Goal: Task Accomplishment & Management: Manage account settings

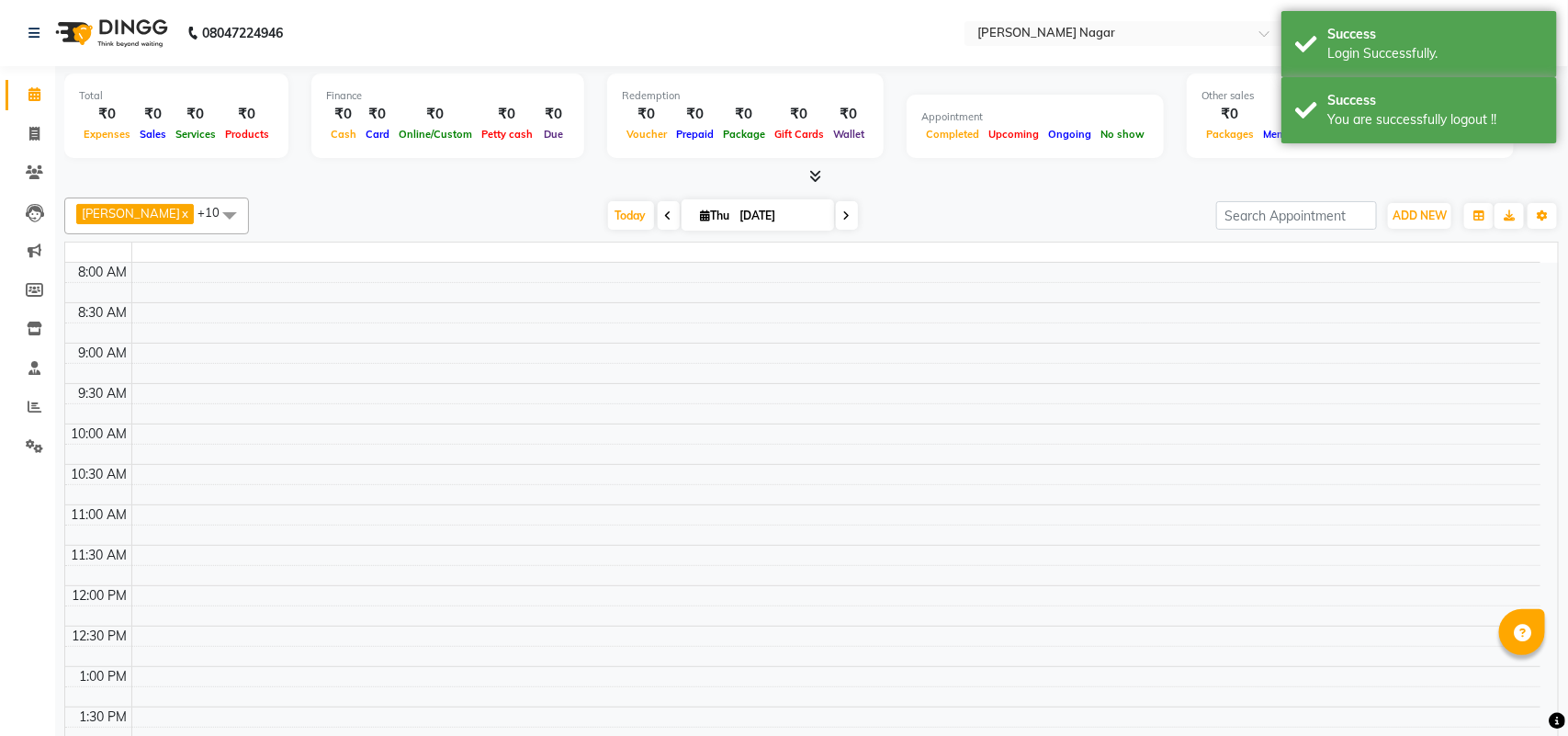
select select "en"
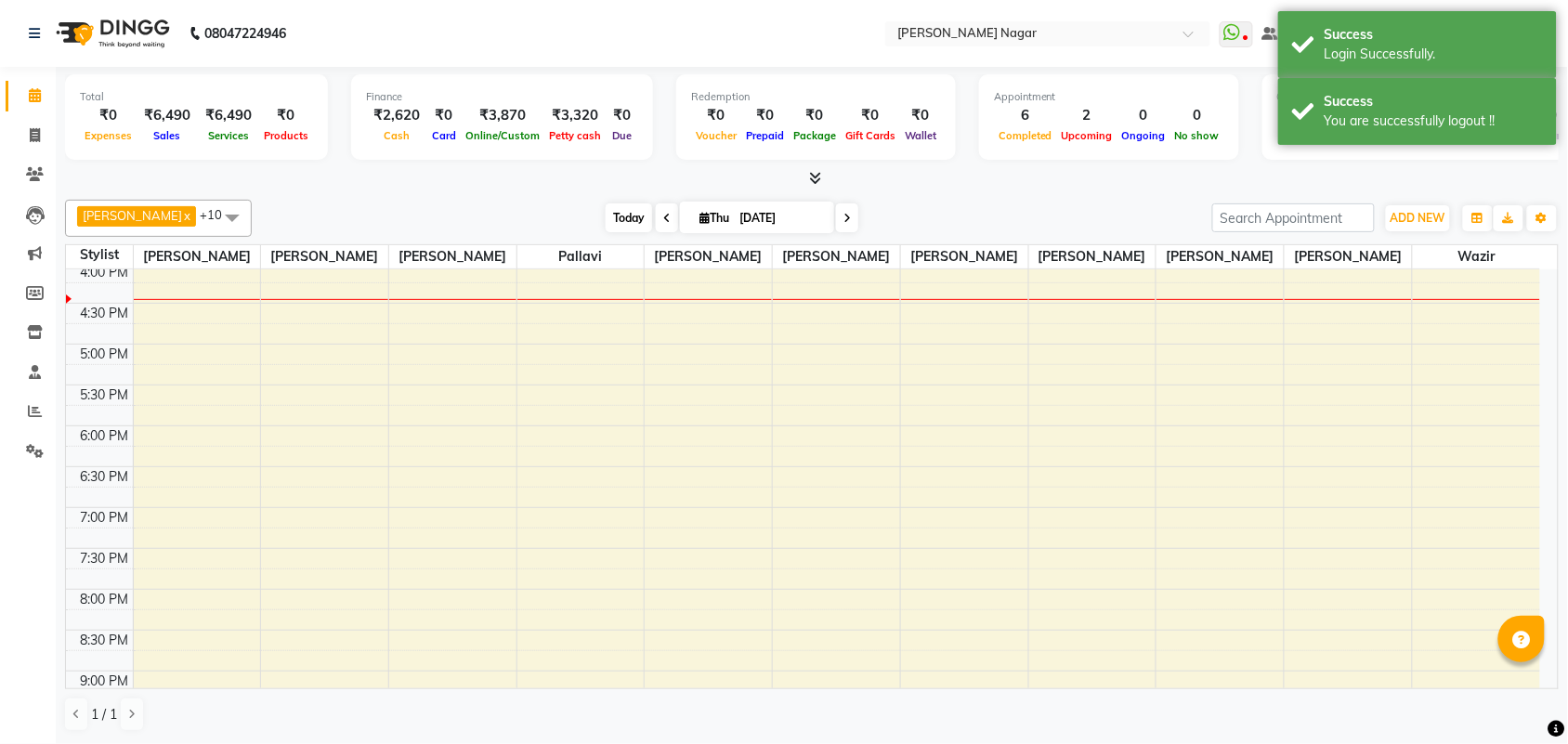
click at [608, 211] on span "Today" at bounding box center [629, 217] width 46 height 29
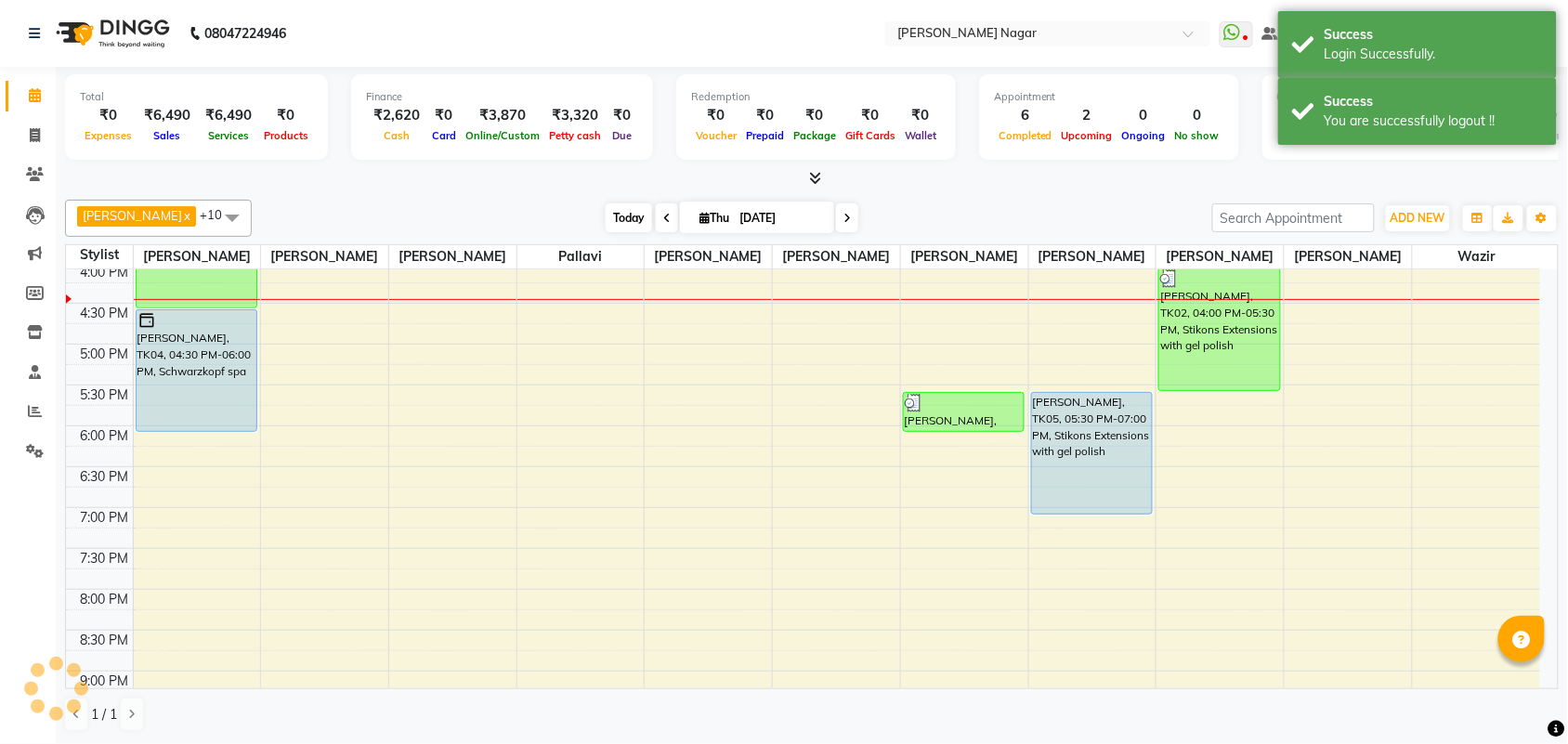
scroll to position [497, 0]
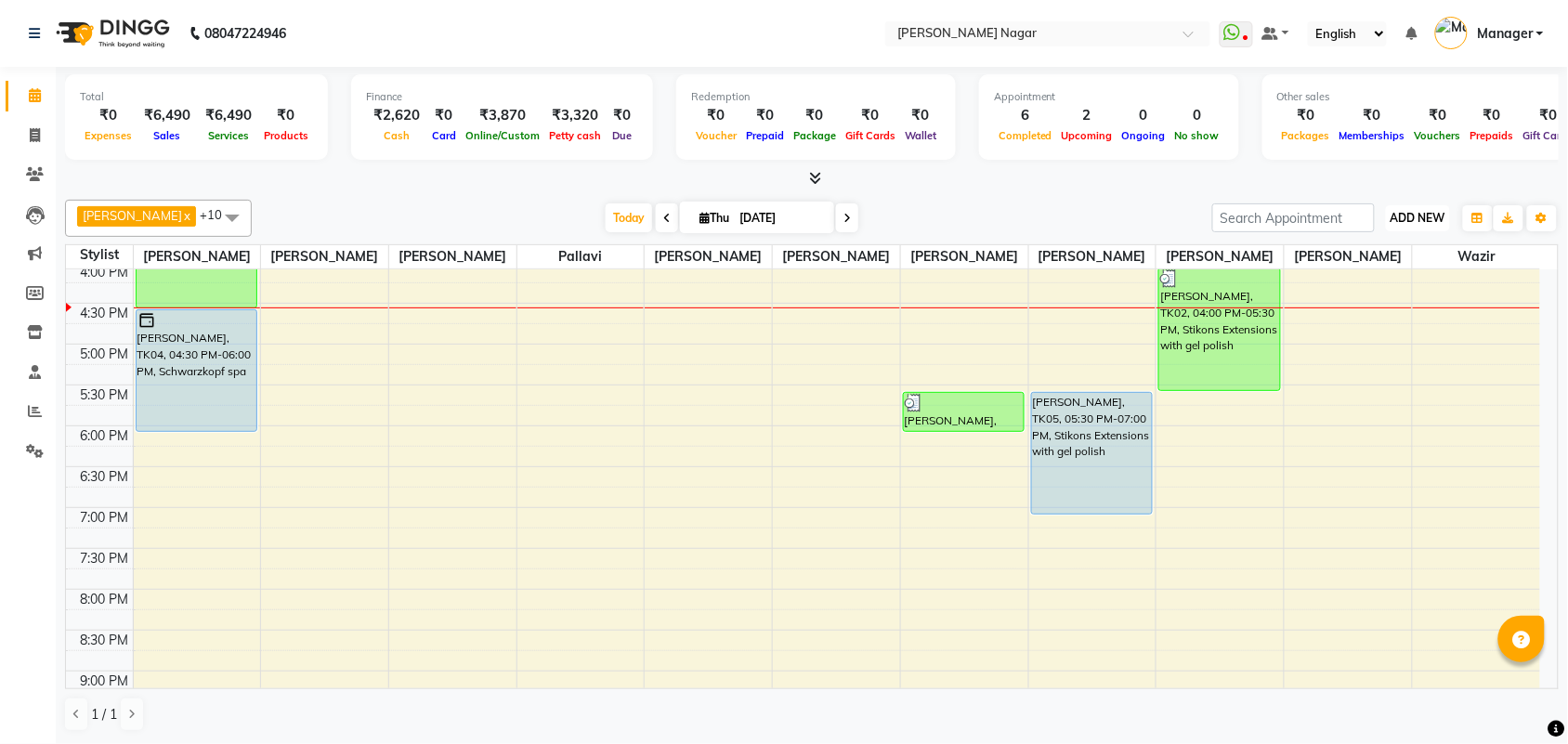
click at [1428, 224] on span "ADD NEW" at bounding box center [1418, 218] width 55 height 14
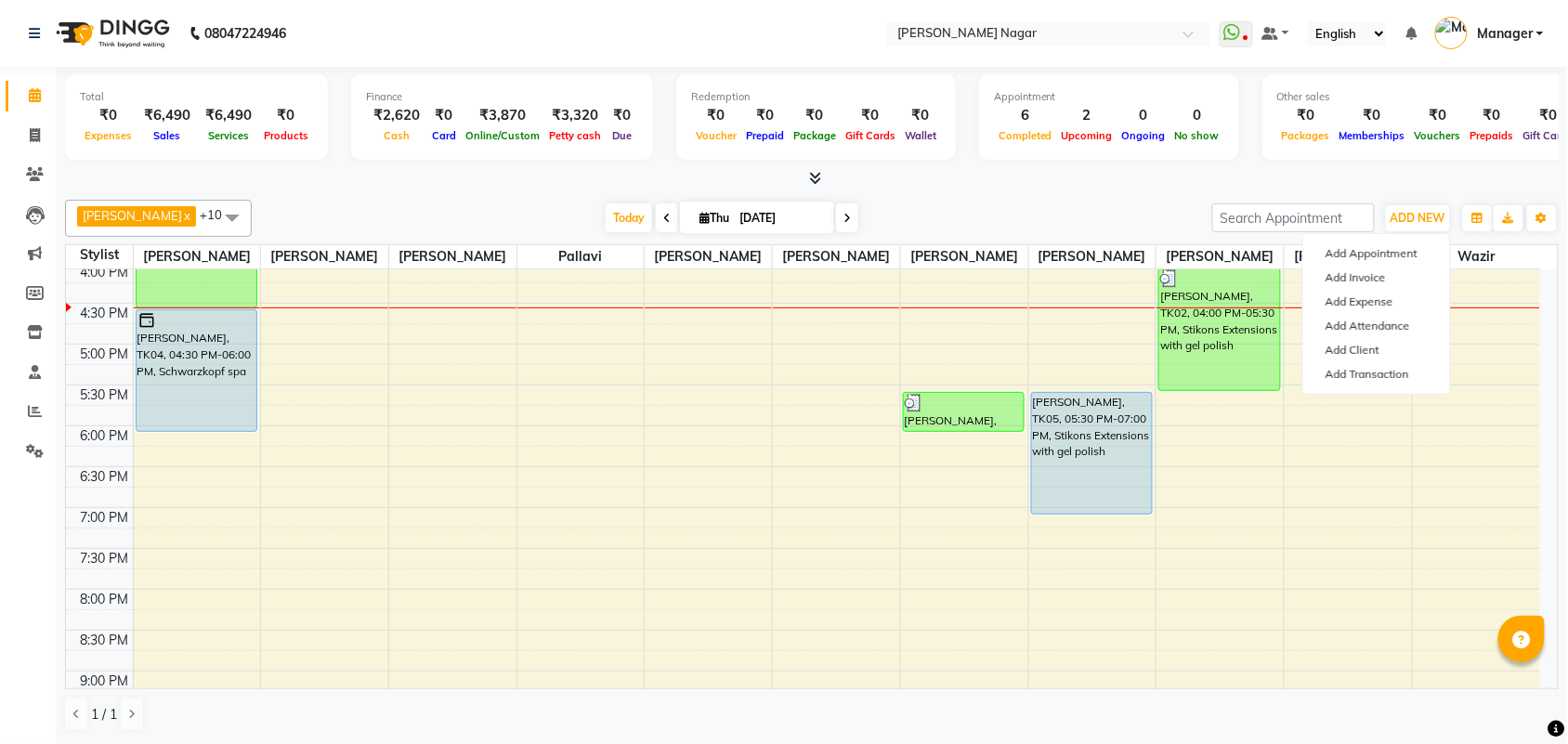
click at [1357, 387] on div "Add Appointment Add Invoice Add Expense Add Attendance Add Client Add Transacti…" at bounding box center [1377, 314] width 149 height 162
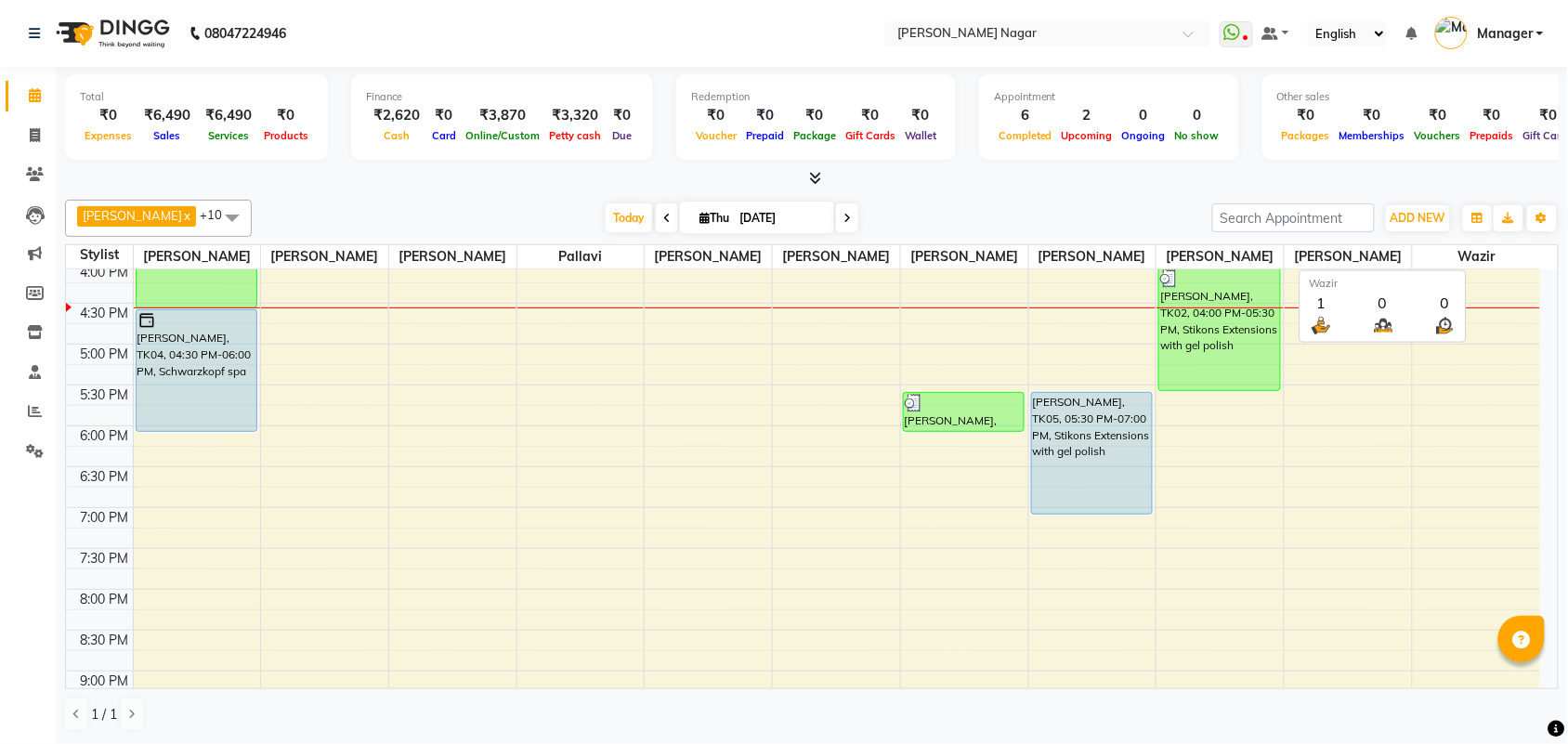
click at [1424, 242] on div "[PERSON_NAME] x [PERSON_NAME] x [PERSON_NAME] x [PERSON_NAME] x Annu Navale x […" at bounding box center [812, 465] width 1494 height 547
click at [1421, 219] on span "ADD NEW" at bounding box center [1418, 218] width 55 height 14
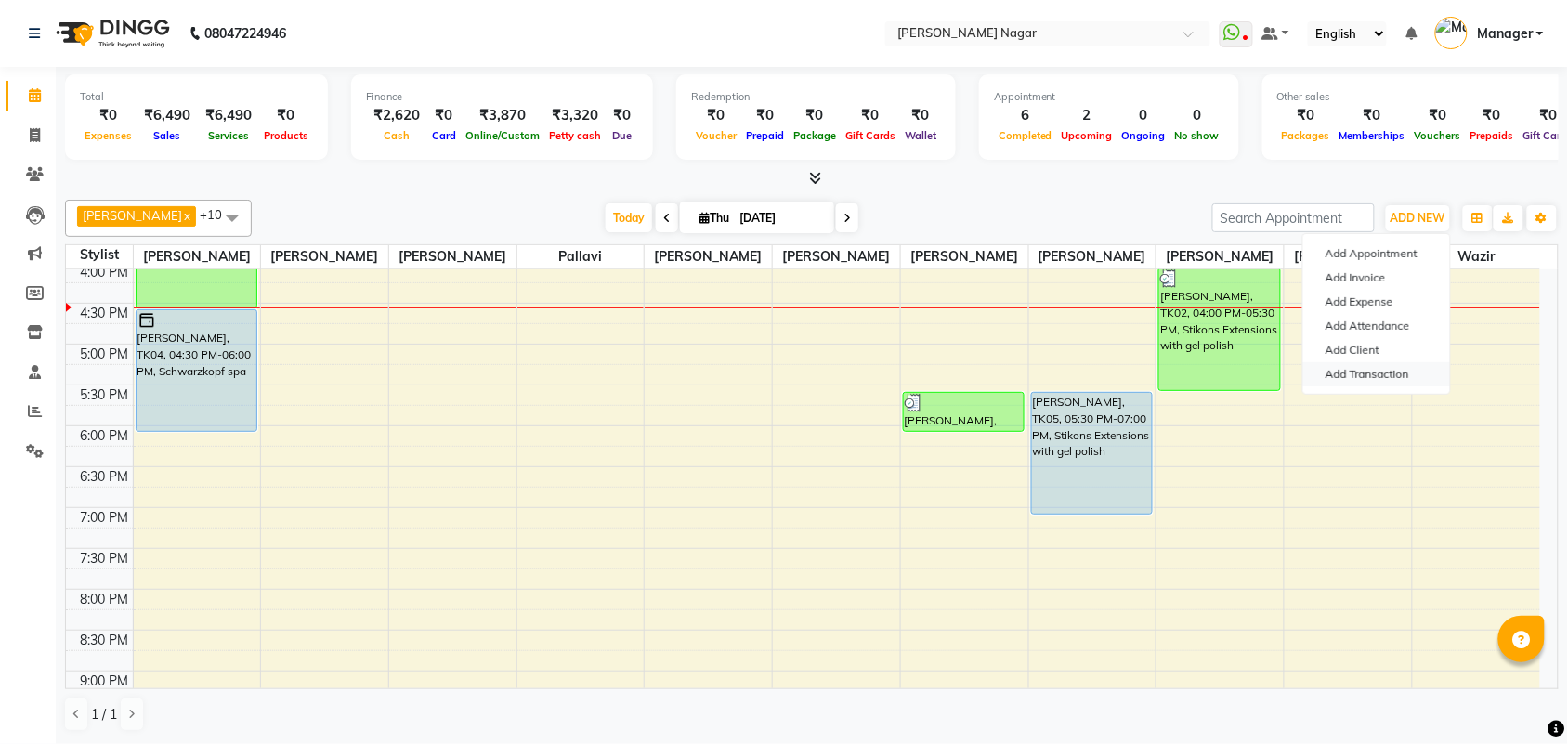
click at [1370, 372] on link "Add Transaction" at bounding box center [1376, 374] width 147 height 25
select select "direct"
select select
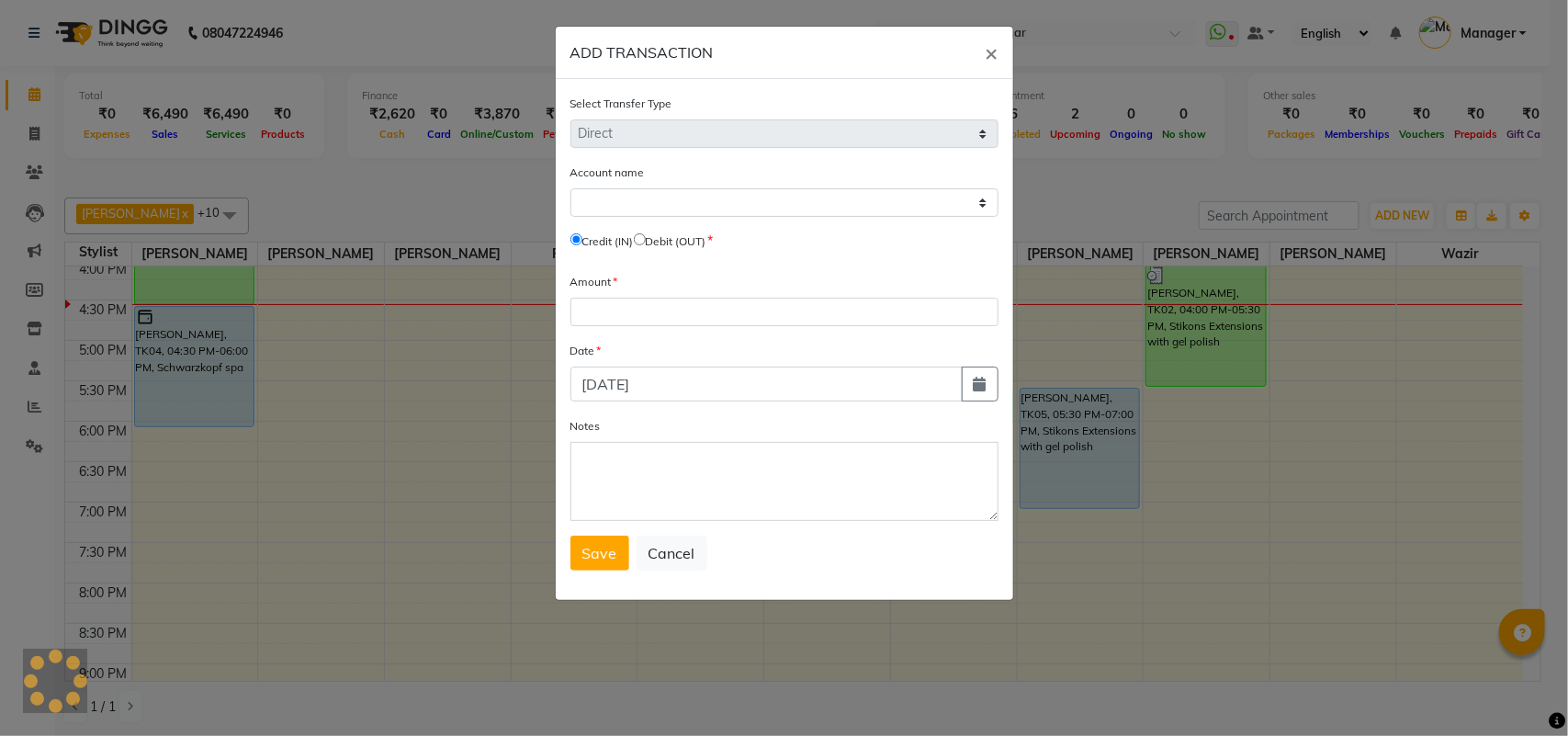
click at [646, 233] on input "radio" at bounding box center [639, 239] width 12 height 12
radio input "true"
click at [682, 214] on select "Select" at bounding box center [784, 202] width 428 height 28
click at [570, 188] on select "Select" at bounding box center [784, 202] width 428 height 28
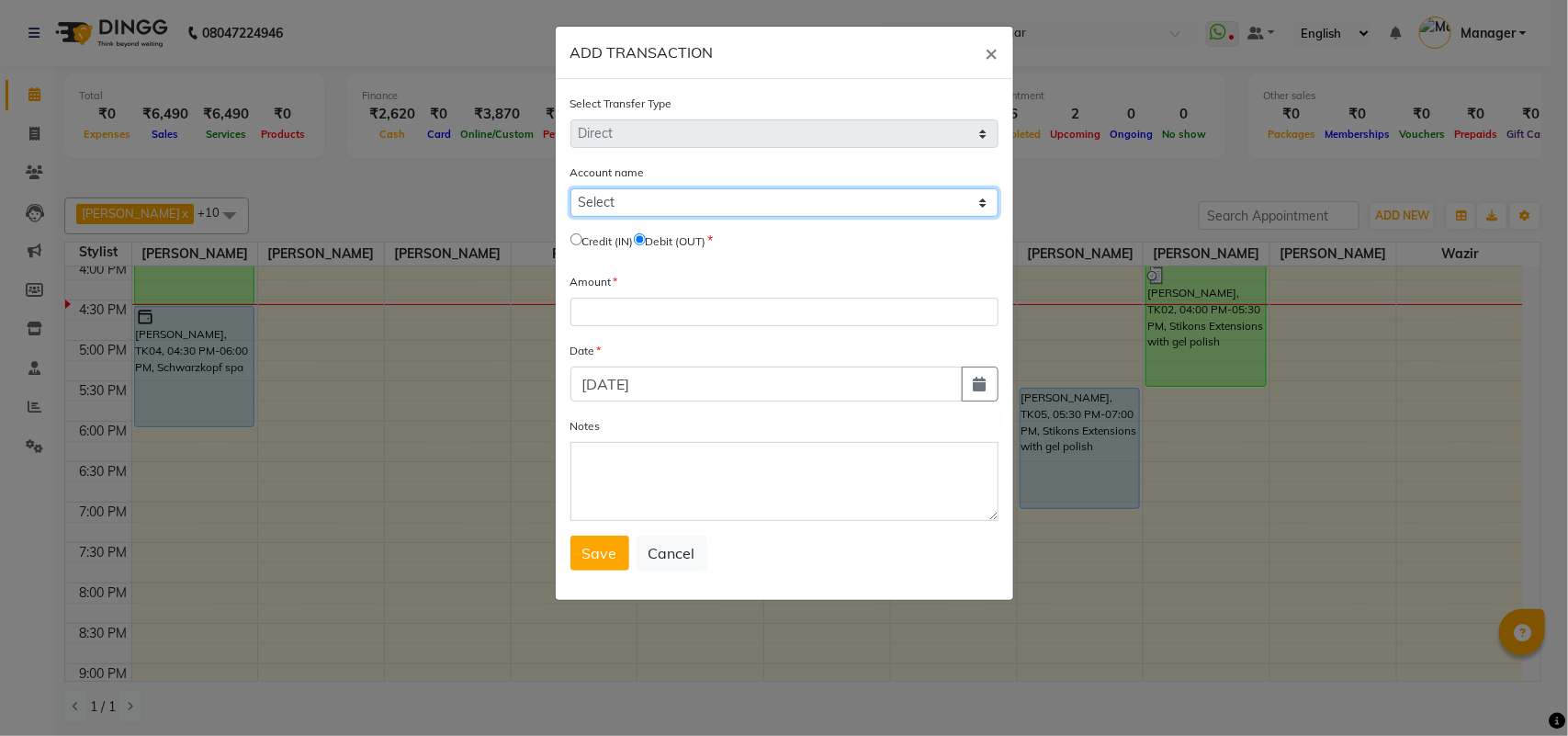
click at [727, 209] on select "Select [PERSON_NAME] Cash Default Account" at bounding box center [784, 202] width 428 height 28
select select "6450"
click at [570, 188] on select "Select [PERSON_NAME] Cash Default Account" at bounding box center [784, 202] width 428 height 28
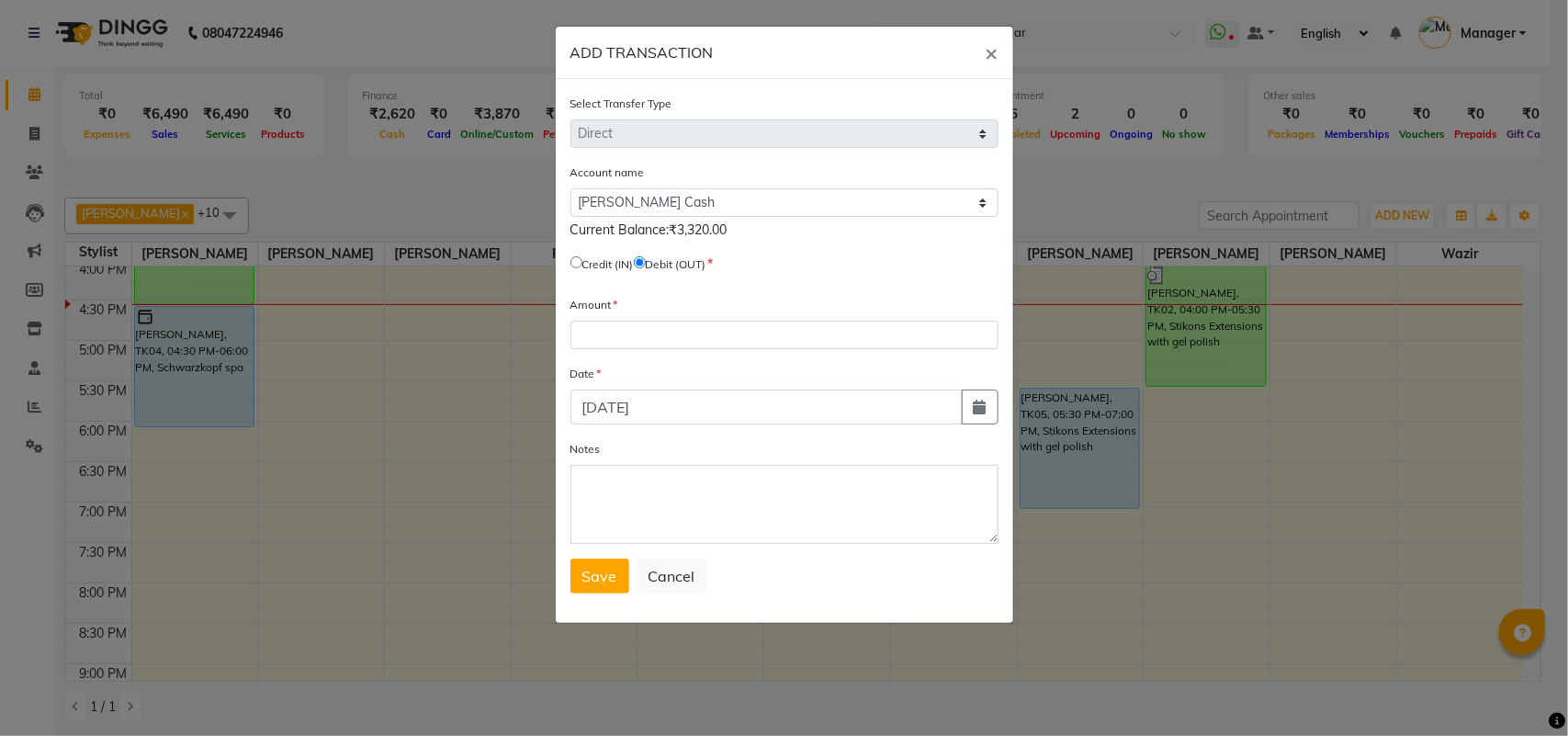
click at [713, 308] on div "Amount" at bounding box center [784, 323] width 428 height 55
click at [728, 315] on div "Amount" at bounding box center [784, 323] width 428 height 55
click at [745, 345] on input "number" at bounding box center [784, 334] width 428 height 28
type input "650"
click at [581, 568] on button "Save" at bounding box center [599, 576] width 58 height 35
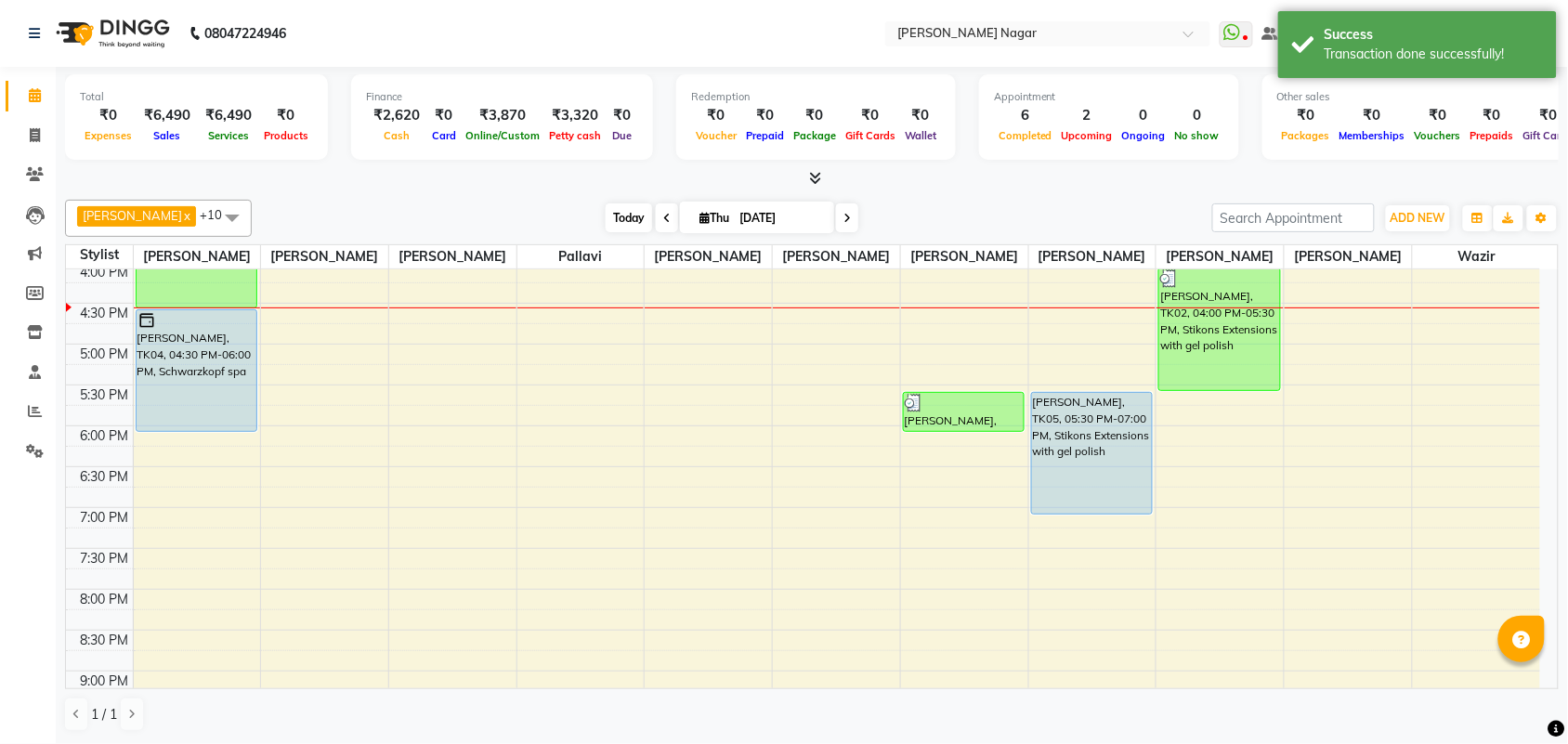
click at [611, 211] on span "Today" at bounding box center [629, 217] width 46 height 29
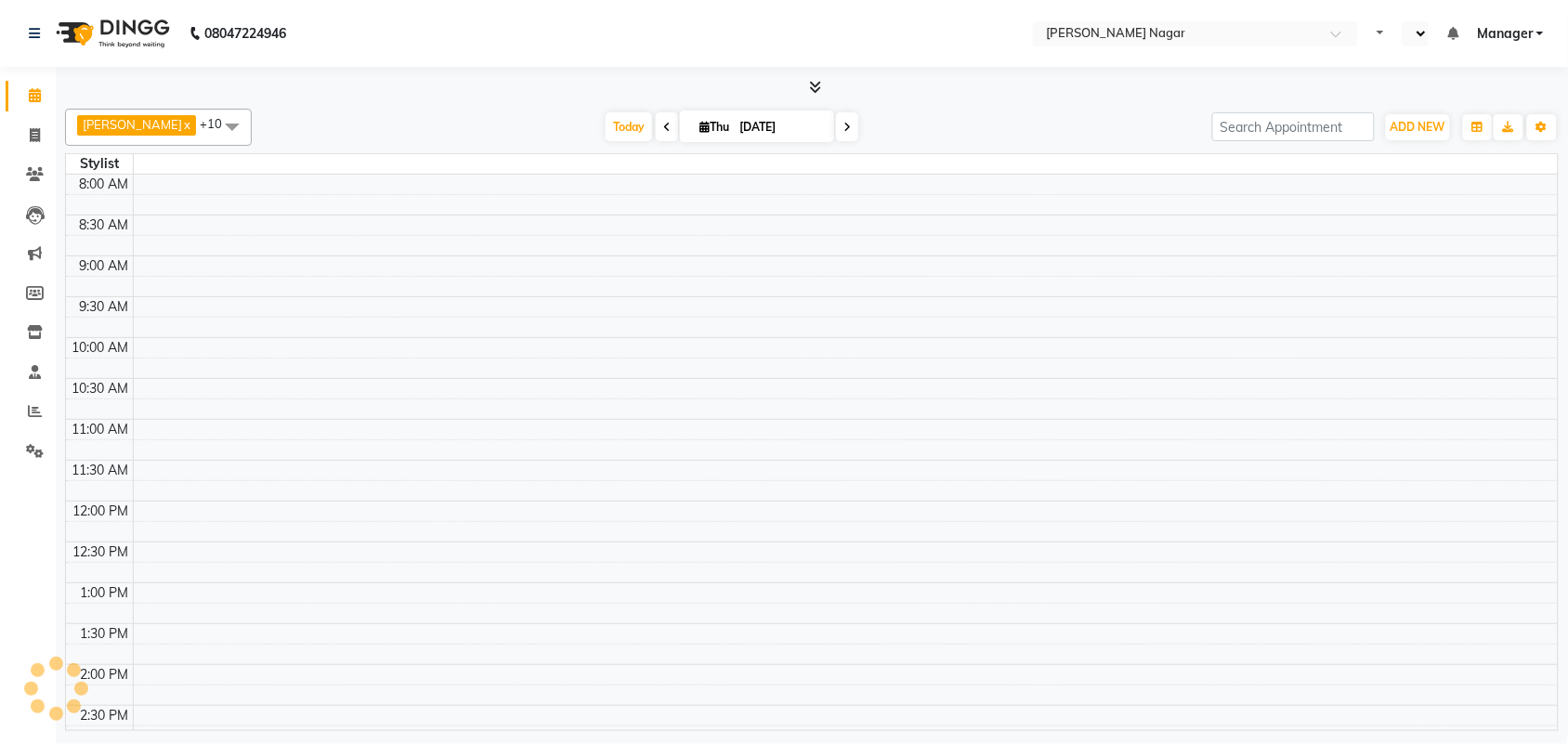
scroll to position [435, 0]
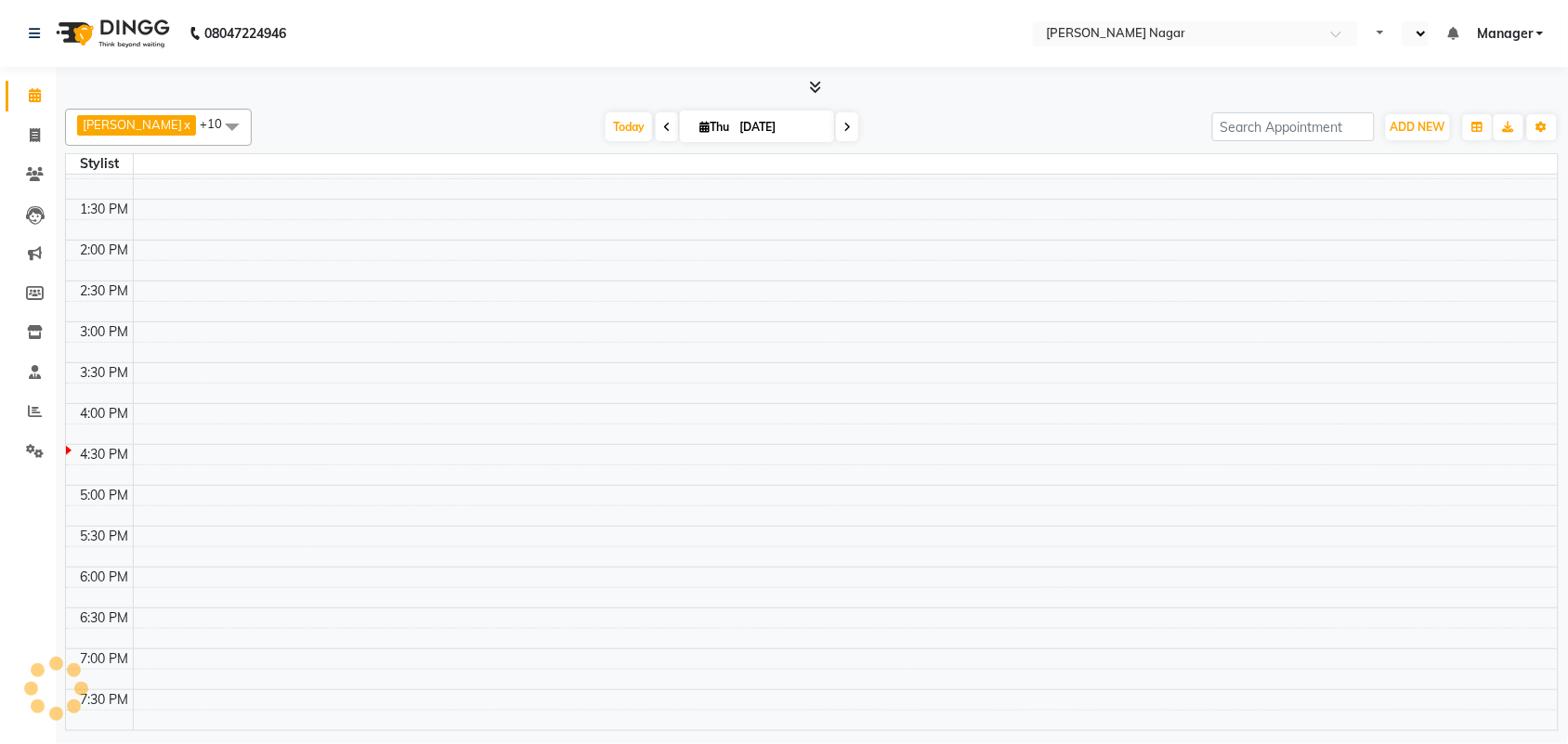
select select "en"
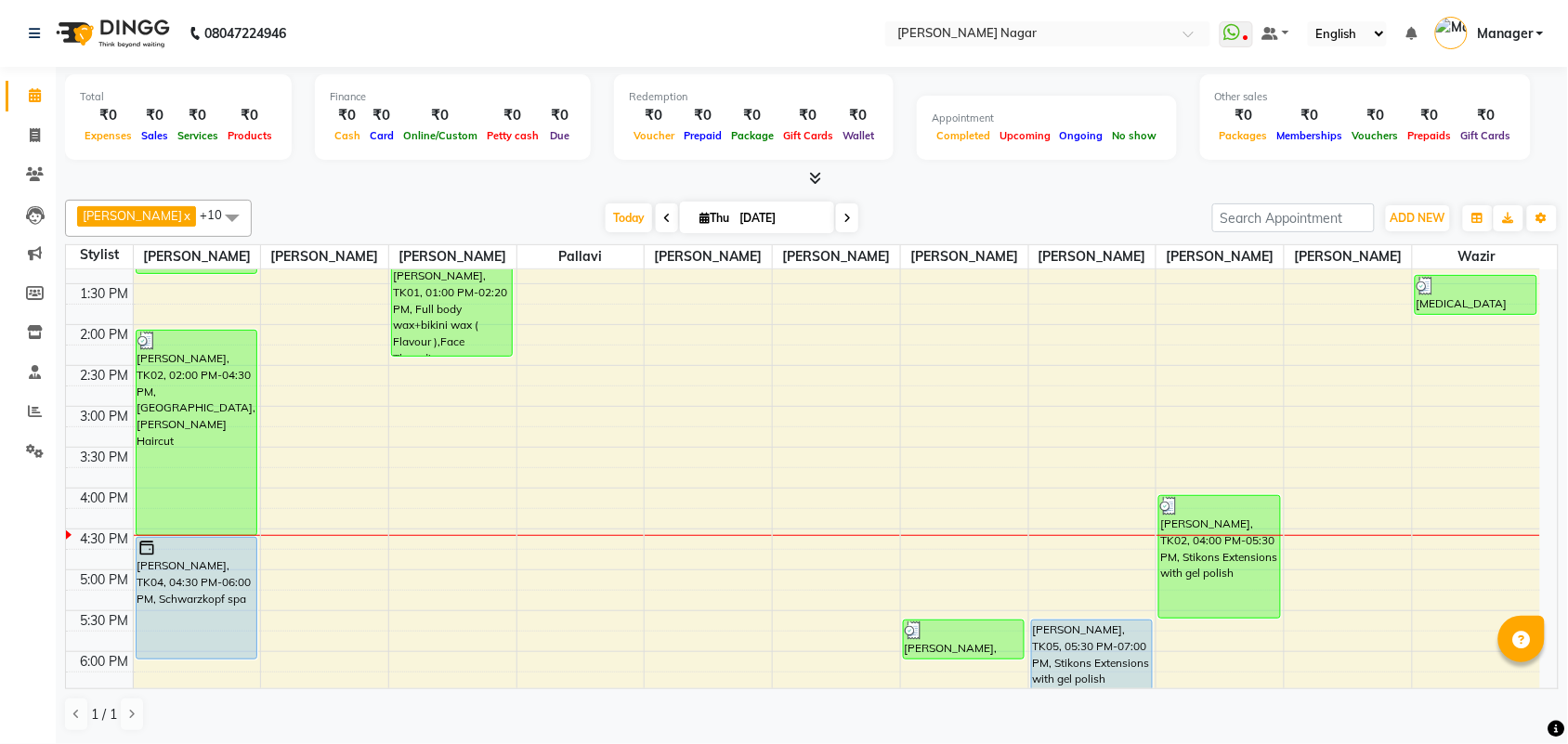
scroll to position [0, 0]
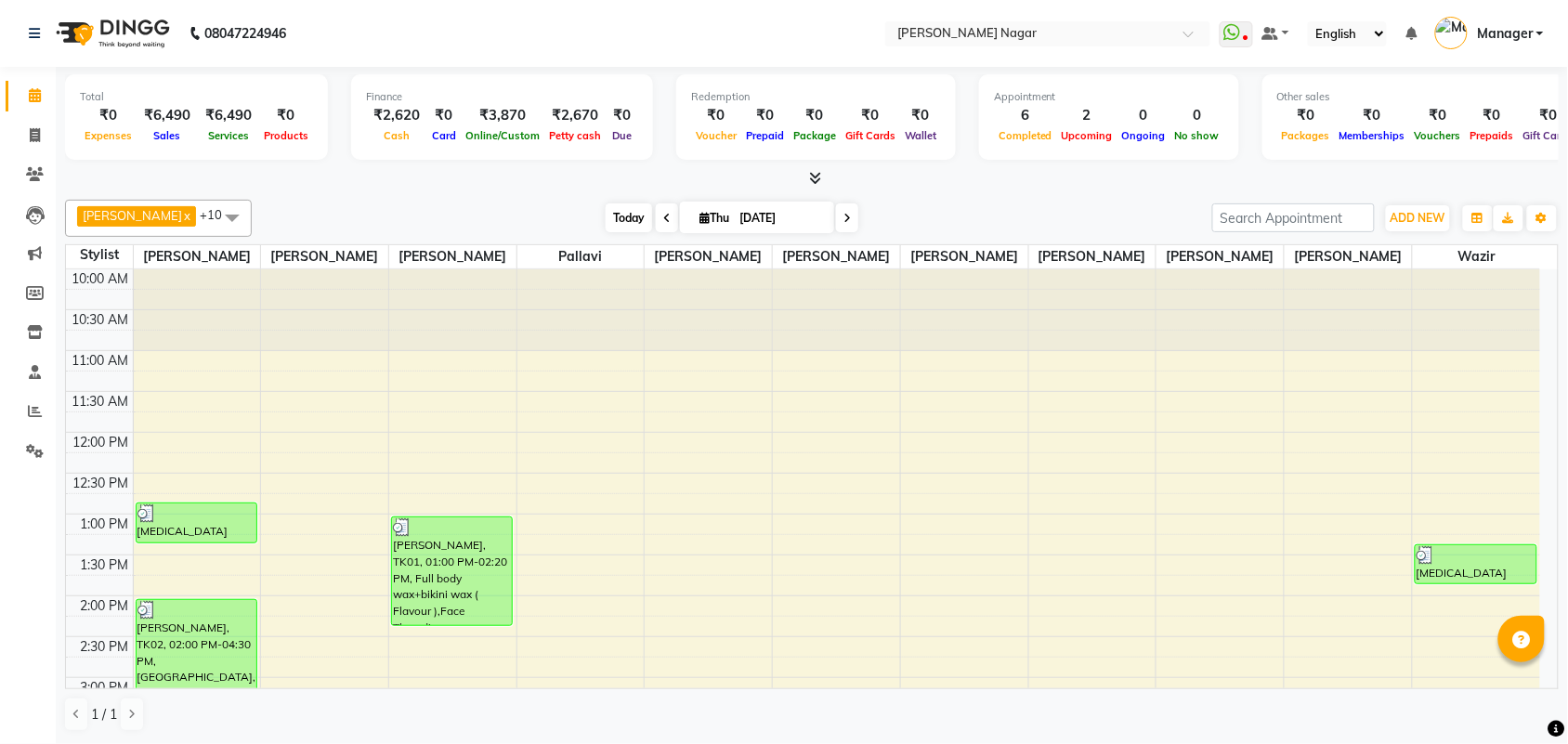
click at [613, 210] on span "Today" at bounding box center [629, 217] width 46 height 29
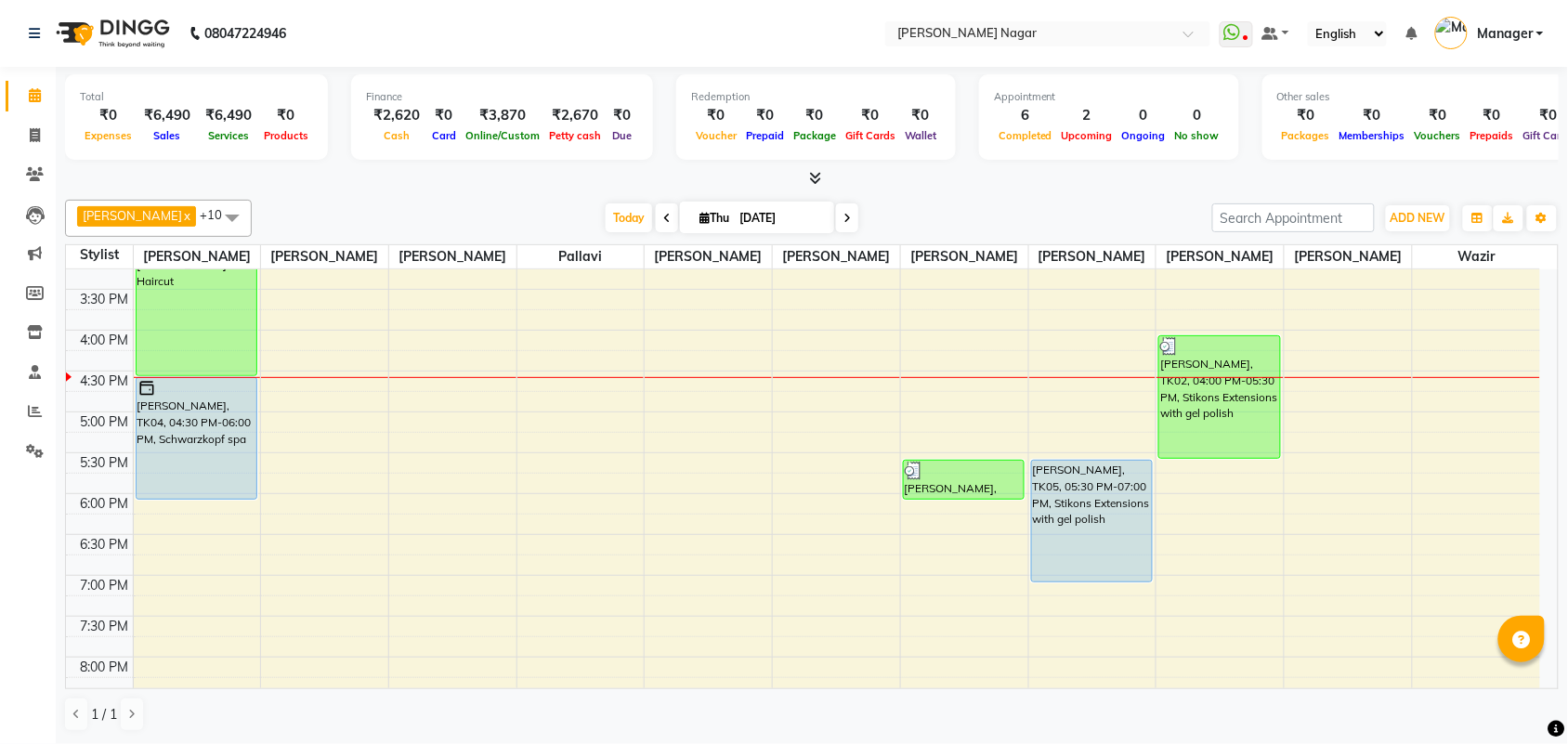
scroll to position [476, 0]
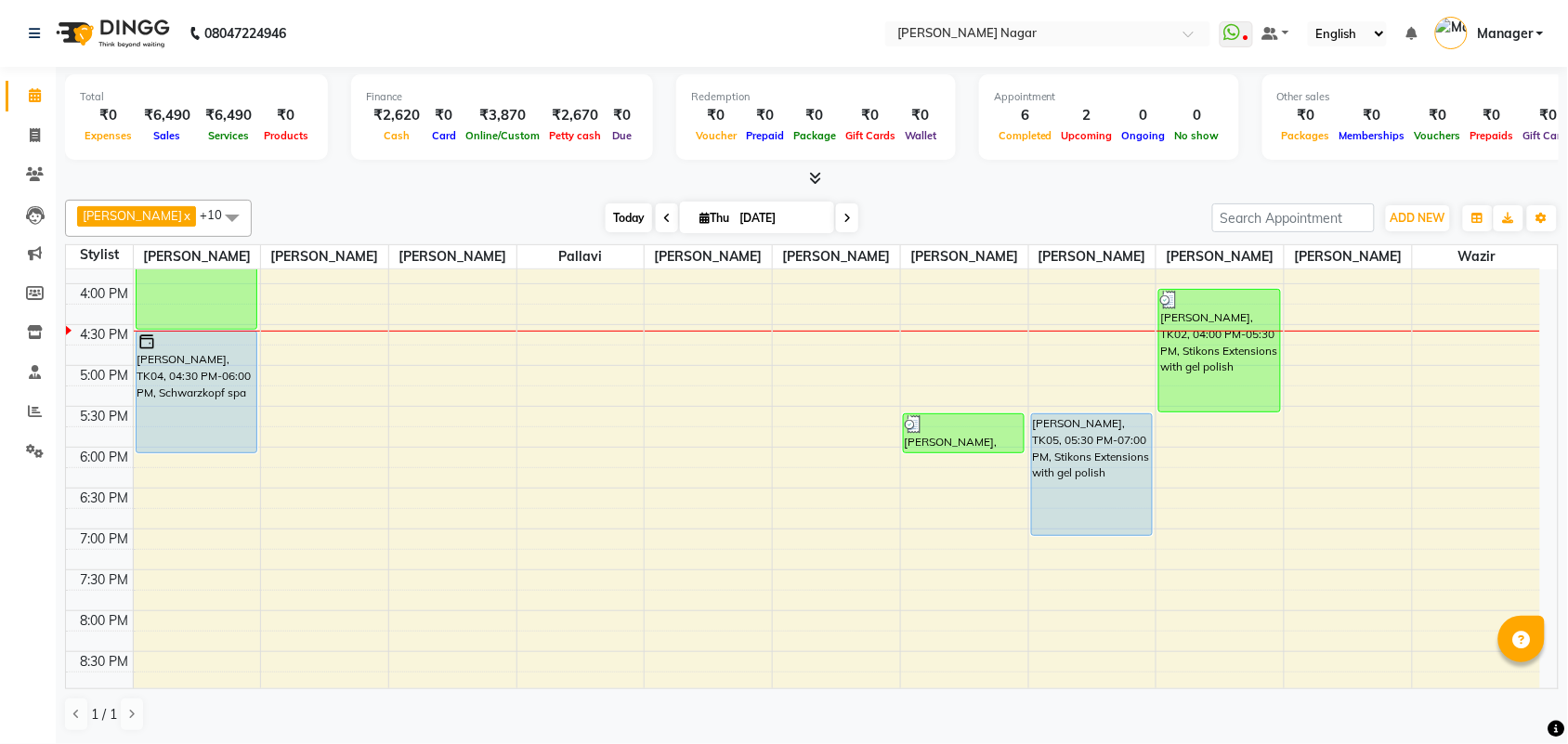
click at [613, 215] on span "Today" at bounding box center [629, 217] width 46 height 29
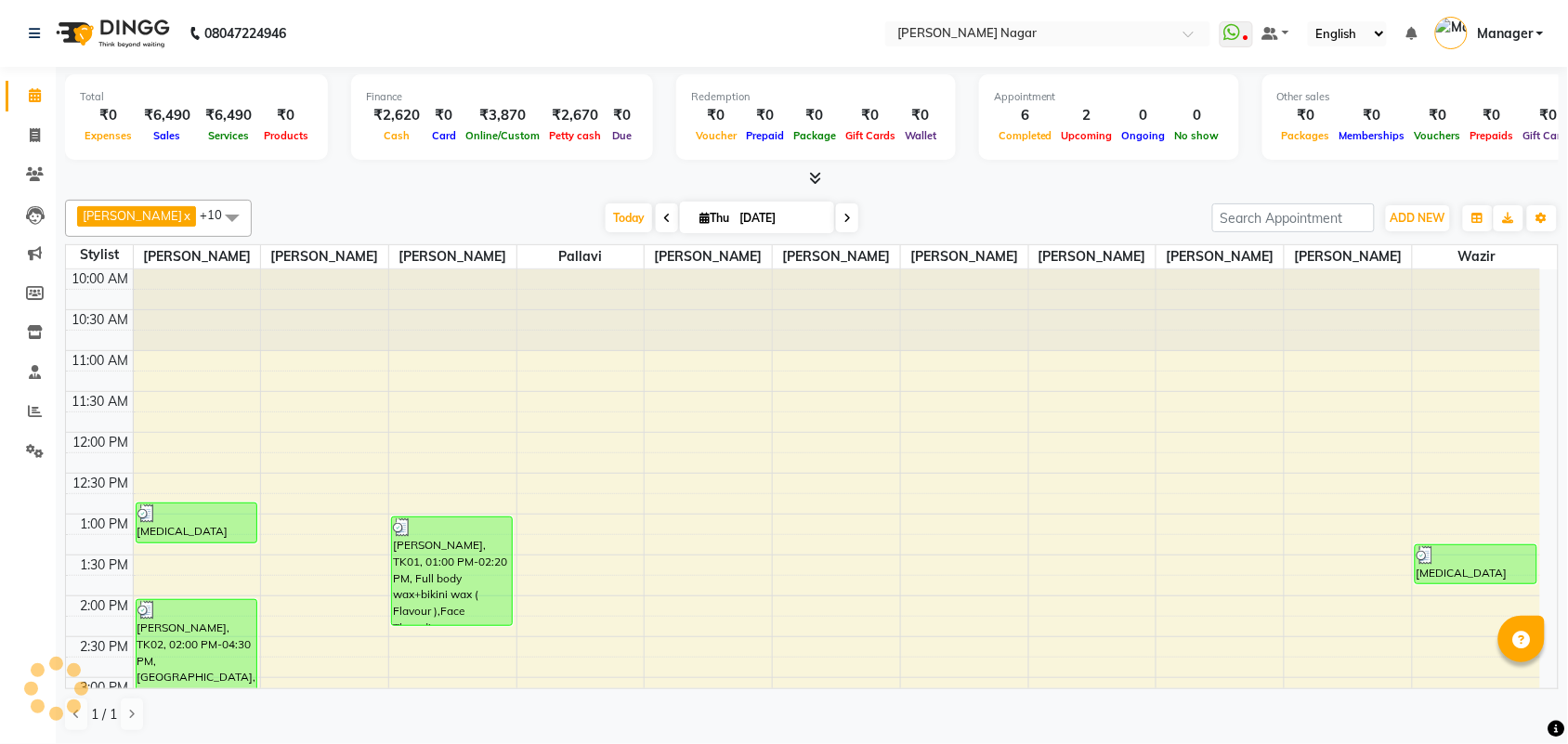
scroll to position [497, 0]
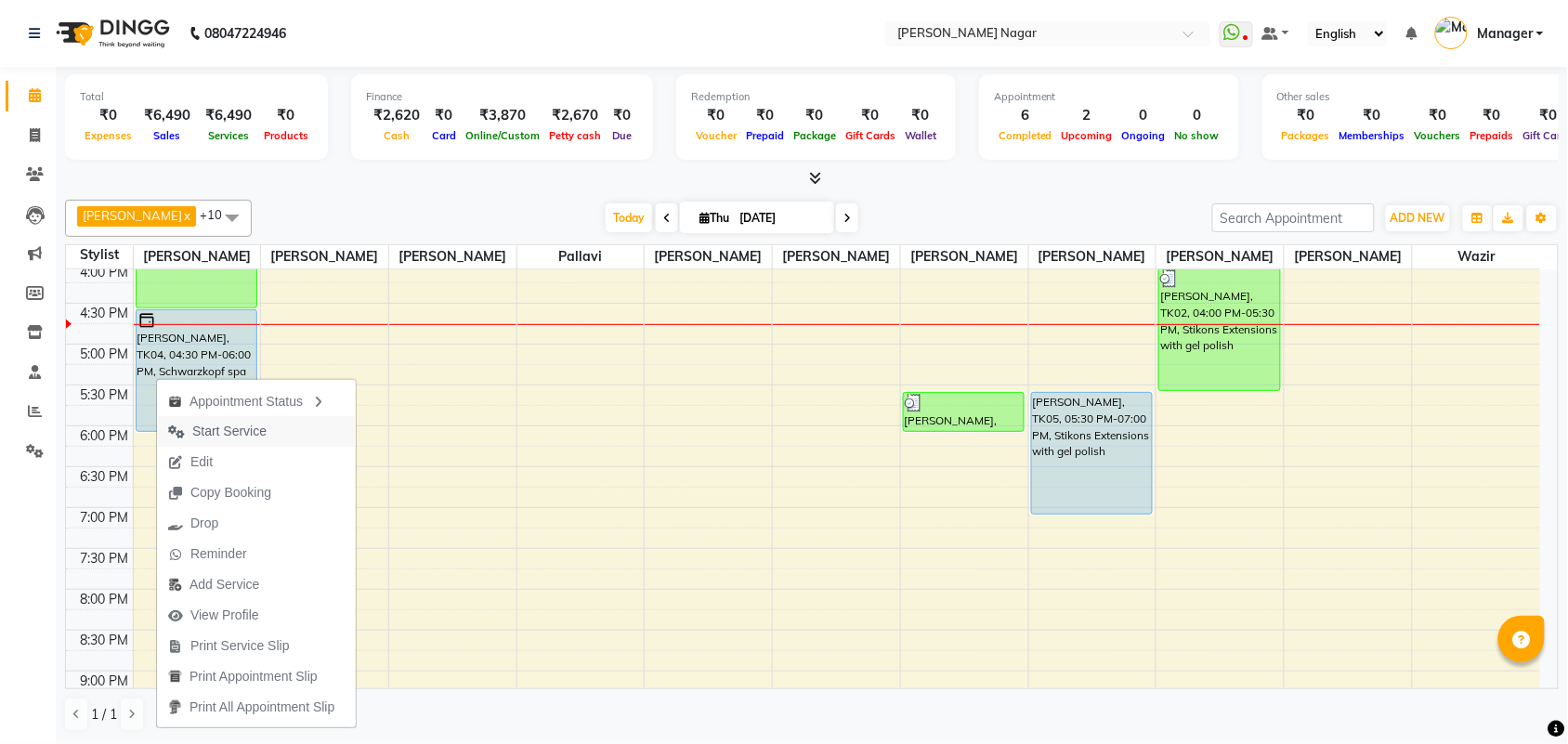
click at [234, 433] on span "Start Service" at bounding box center [229, 432] width 74 height 20
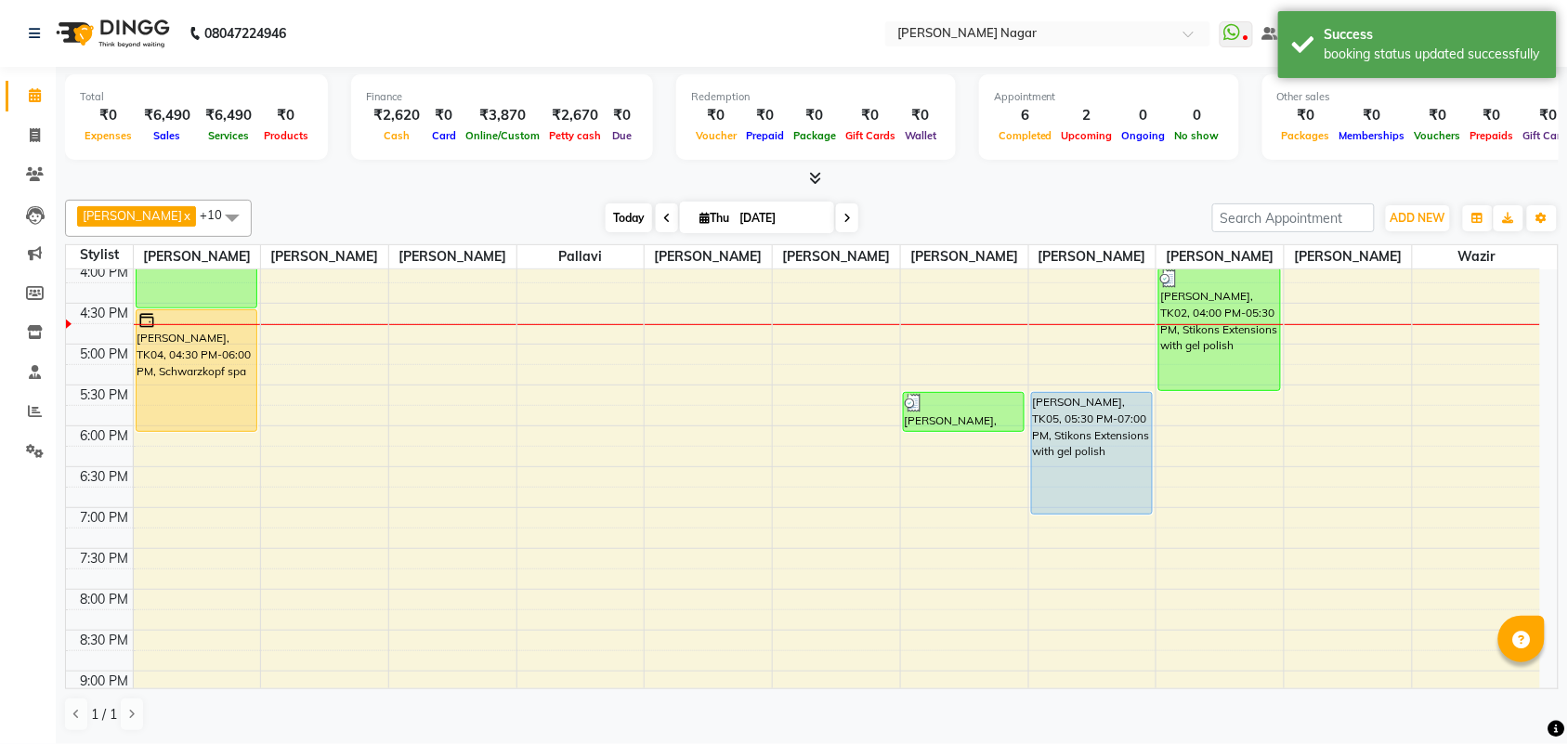
click at [606, 220] on span "Today" at bounding box center [629, 217] width 46 height 29
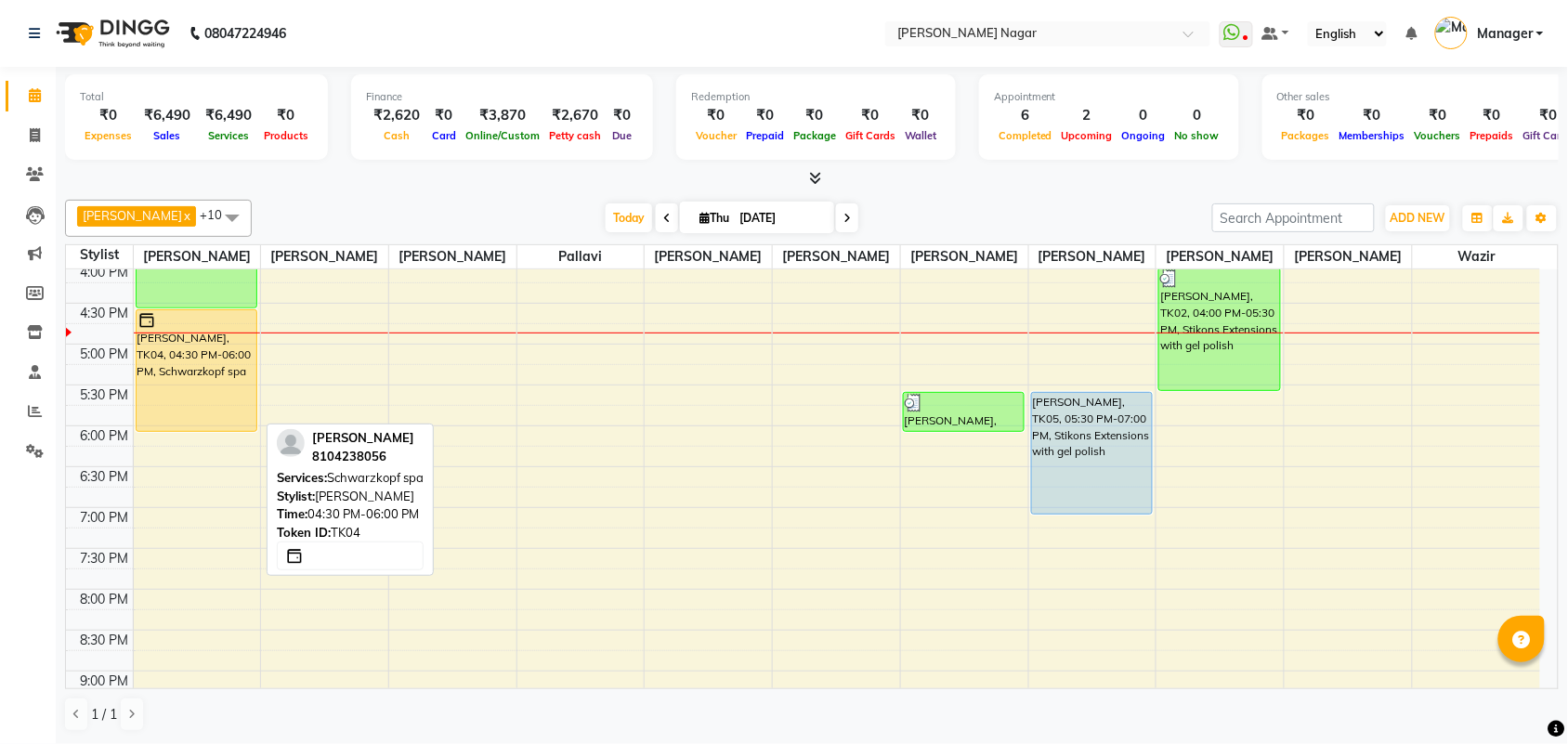
click at [191, 387] on div "[PERSON_NAME], TK04, 04:30 PM-06:00 PM, Schwarzkopf spa" at bounding box center [197, 371] width 120 height 121
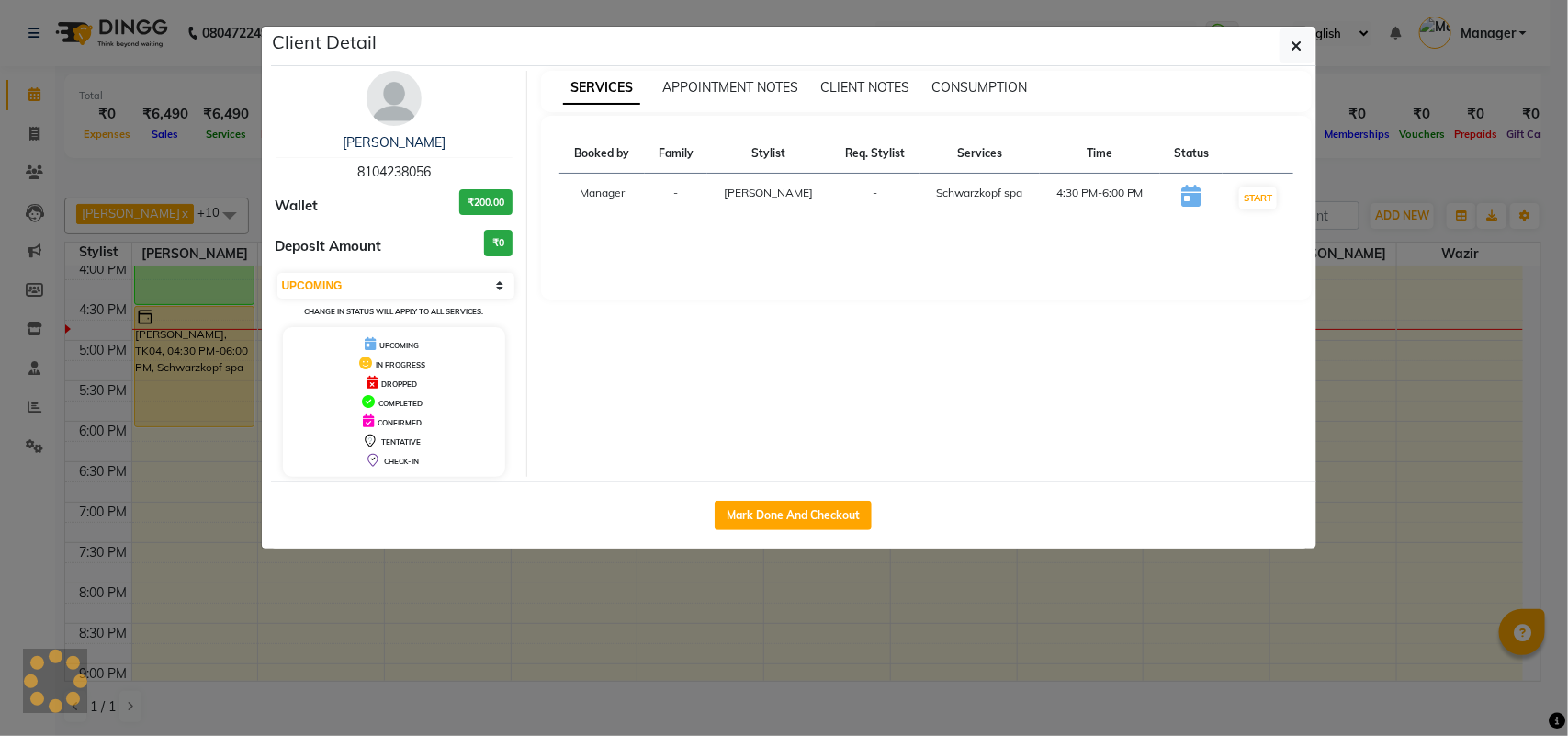
select select "1"
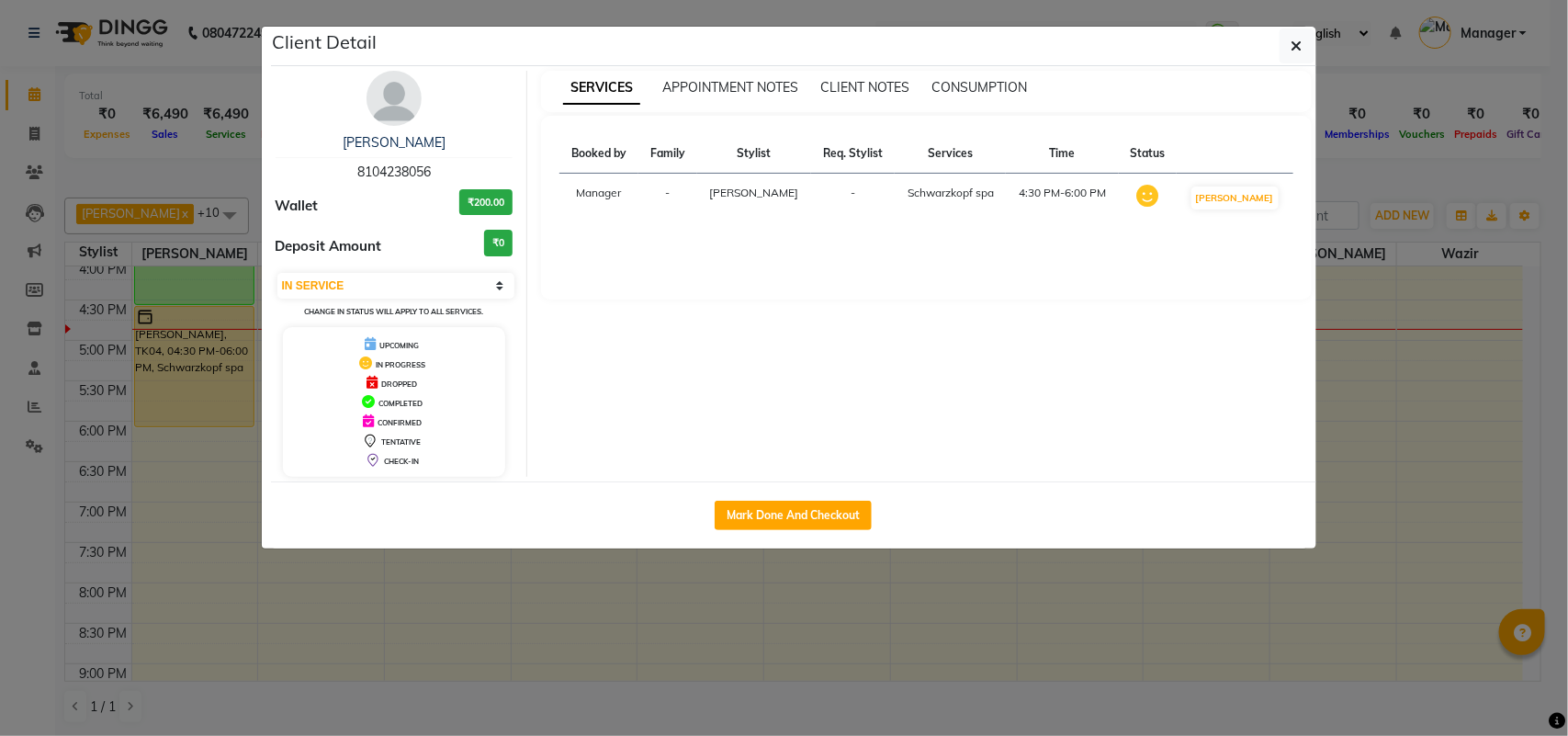
click at [378, 184] on div "Pooja Diqwila 8104238056 Wallet ₹200.00 Deposit Amount ₹0 Select IN SERVICE CON…" at bounding box center [395, 274] width 266 height 407
click at [384, 177] on span "8104238056" at bounding box center [394, 172] width 73 height 17
copy span "8104238056"
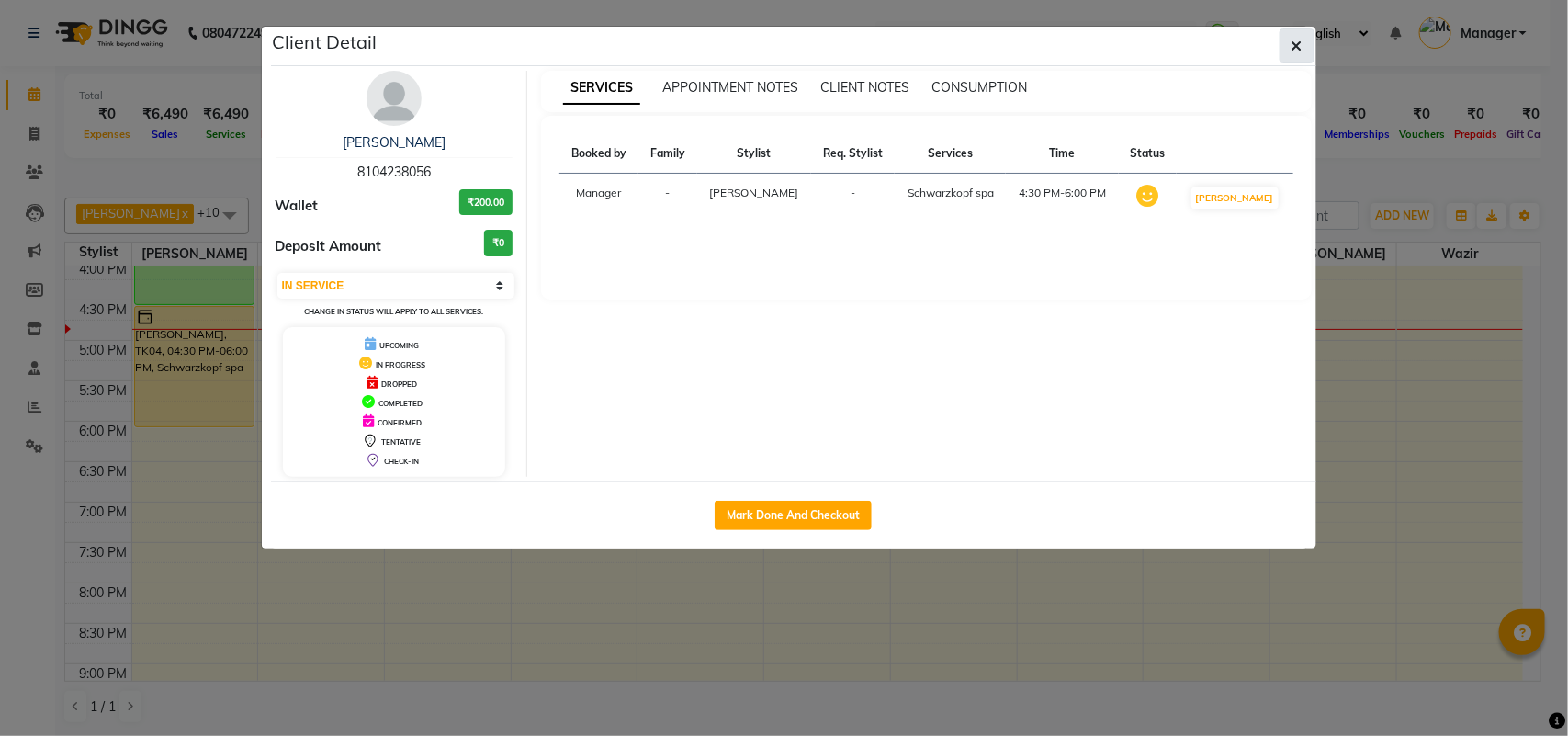
click at [1283, 29] on button "button" at bounding box center [1297, 46] width 35 height 35
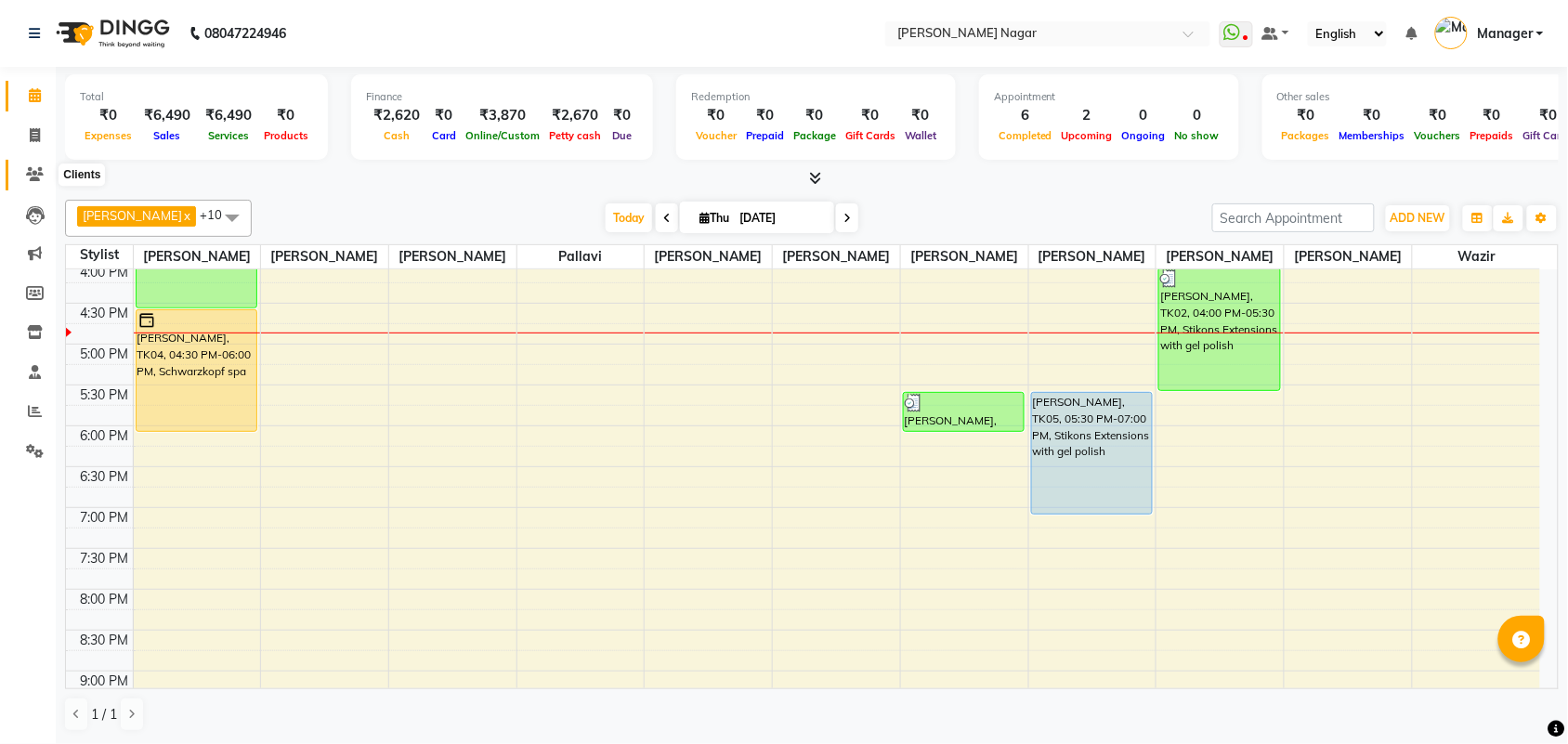
click at [39, 178] on icon at bounding box center [34, 174] width 18 height 14
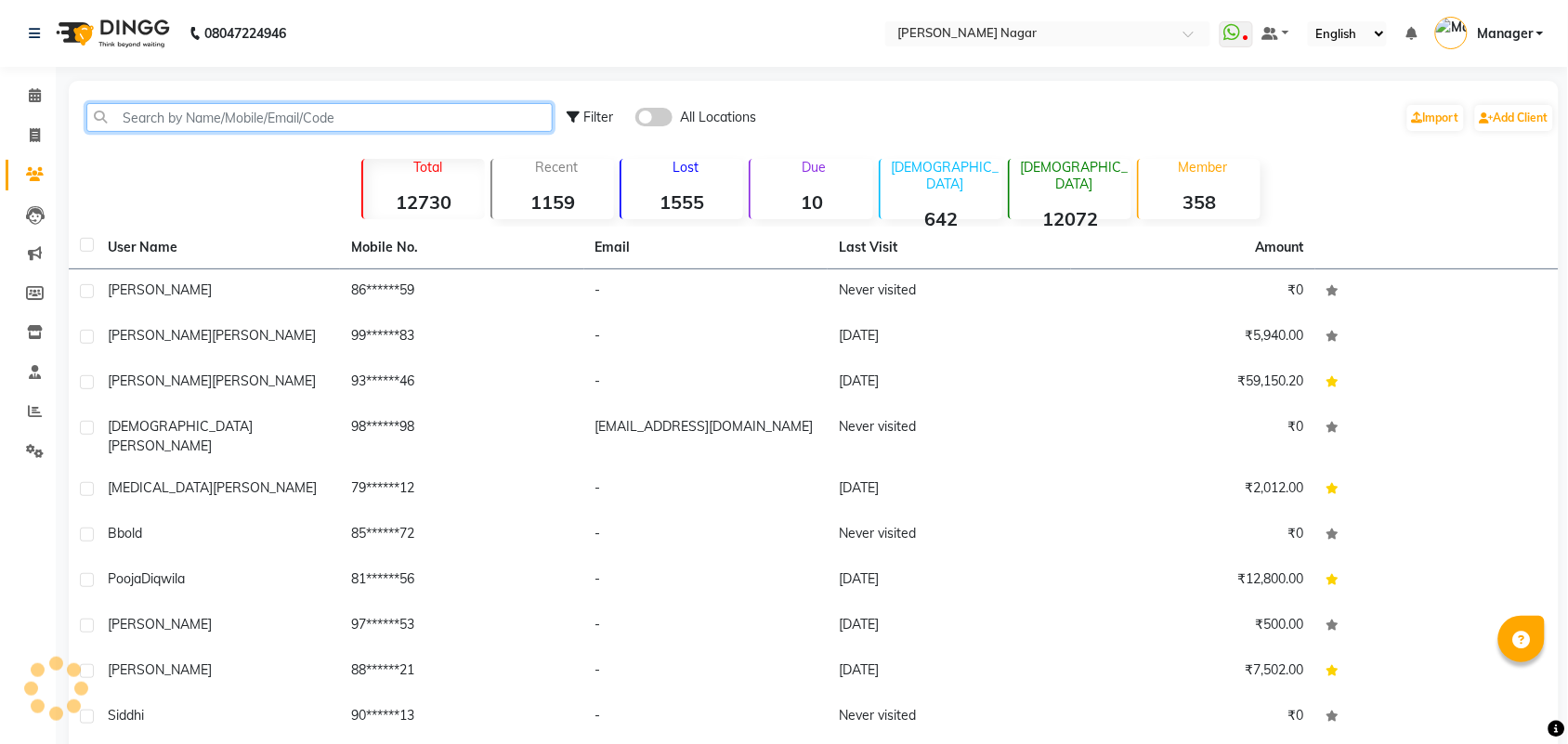
click at [253, 123] on input "text" at bounding box center [319, 117] width 466 height 29
paste input "8104238056"
type input "8104238056"
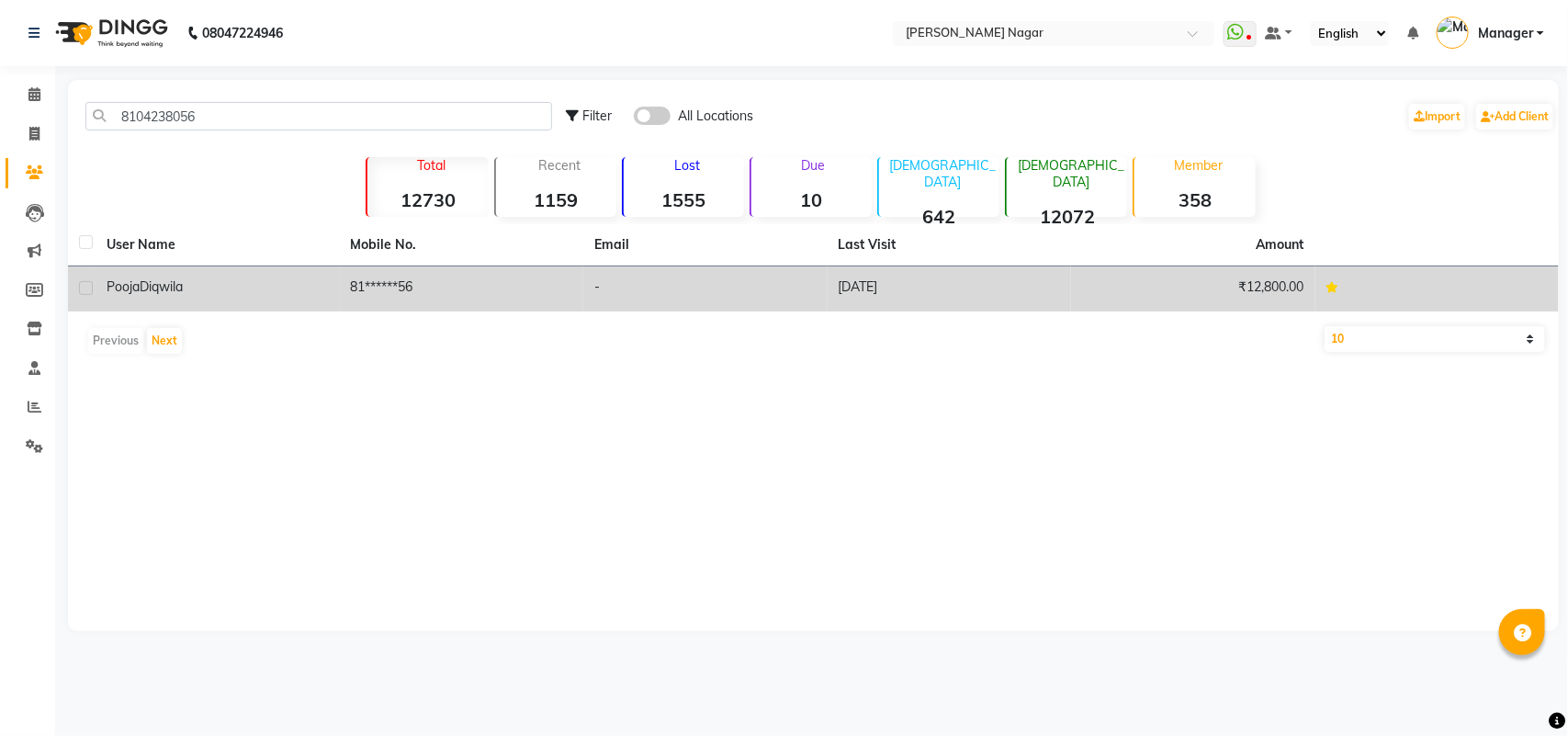
click at [695, 280] on td "-" at bounding box center [706, 289] width 245 height 45
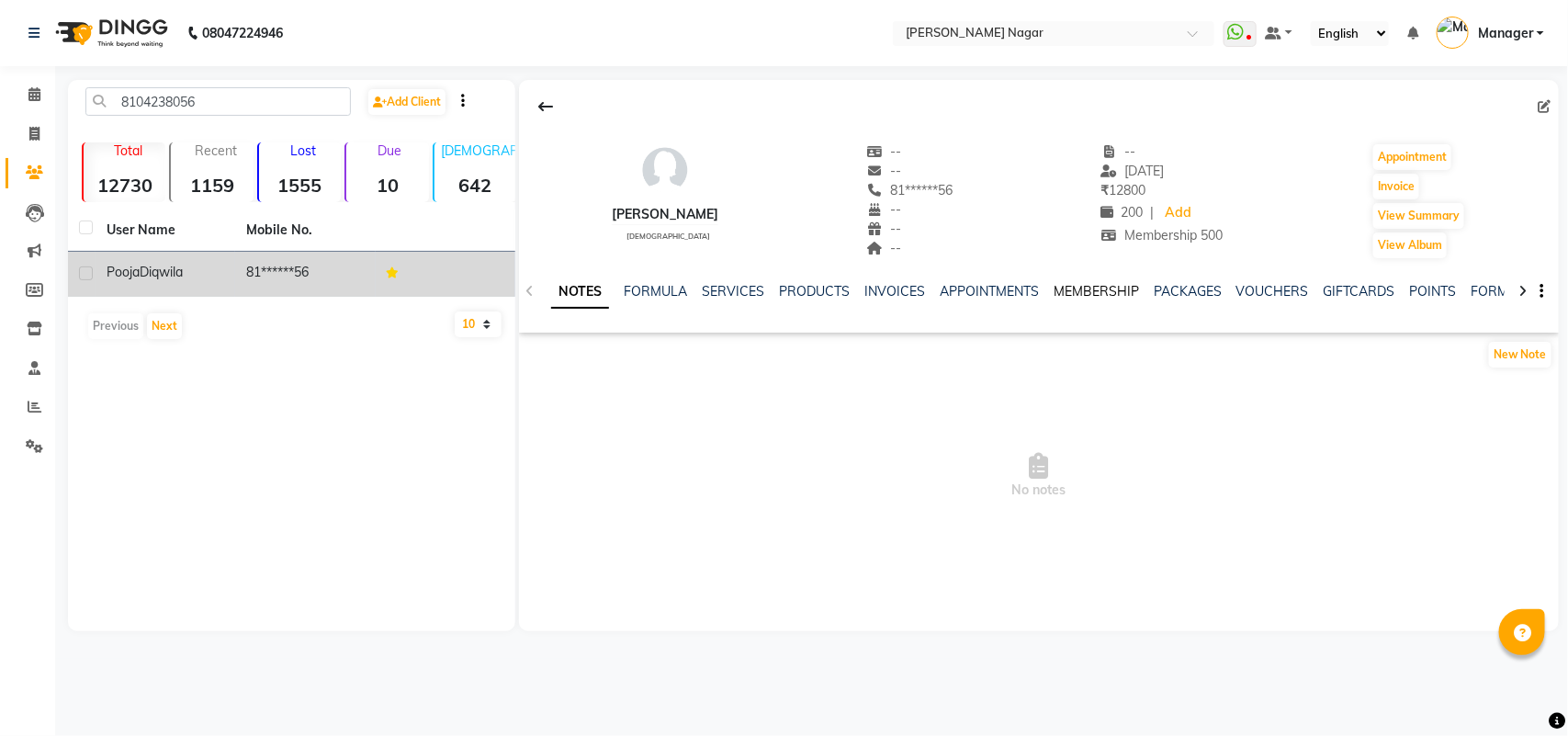
click at [1080, 291] on link "MEMBERSHIP" at bounding box center [1096, 291] width 86 height 17
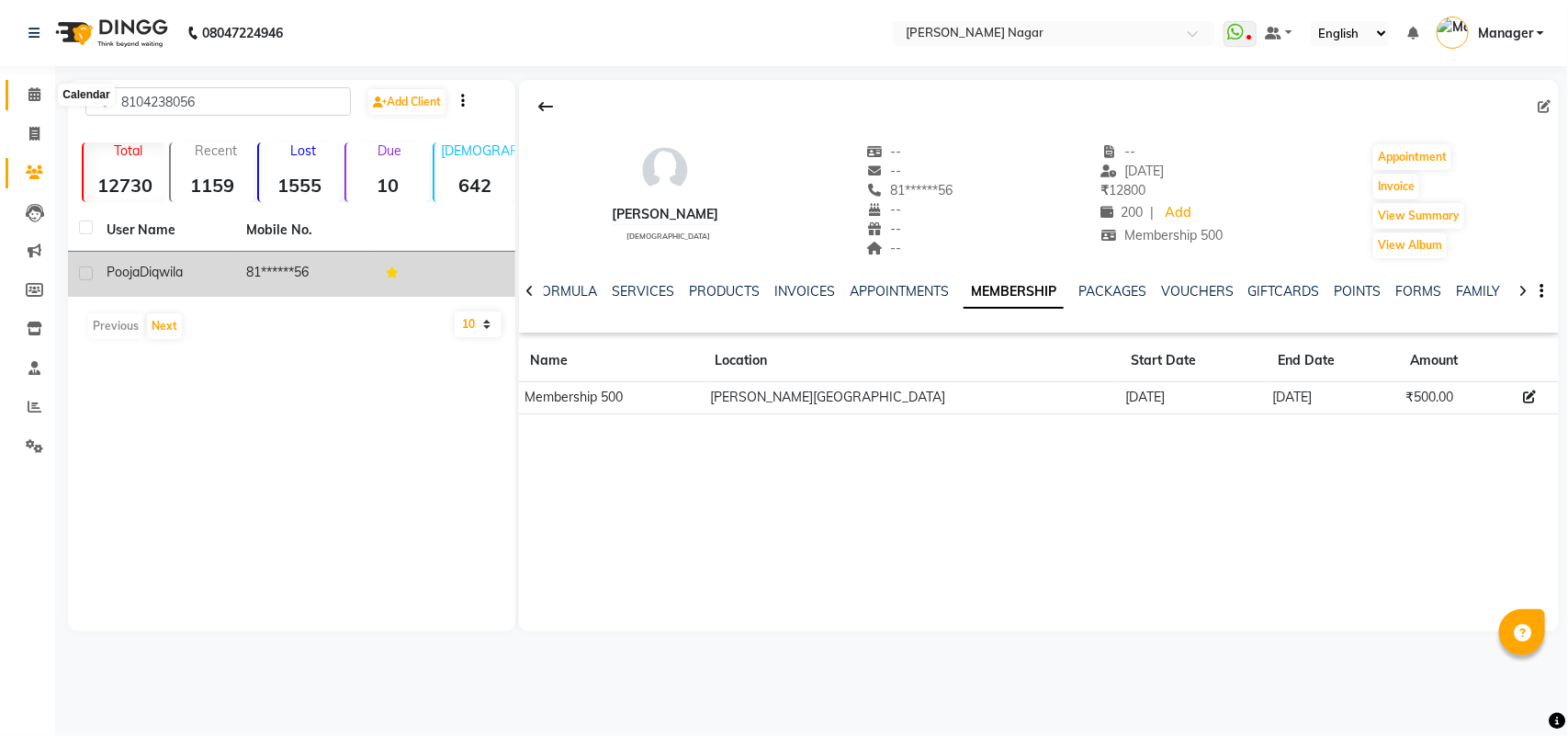
click at [29, 89] on icon at bounding box center [34, 95] width 12 height 14
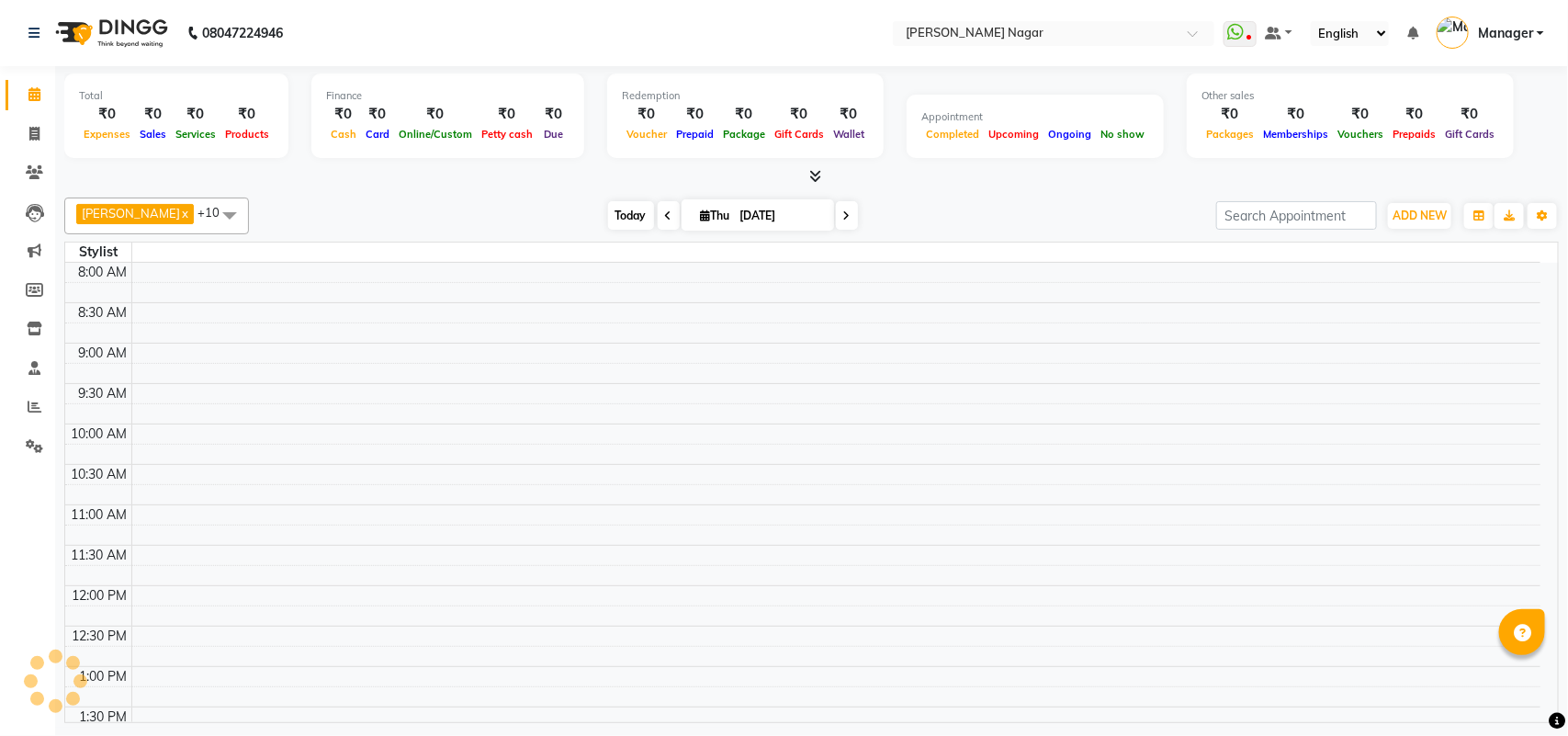
click at [608, 217] on span "Today" at bounding box center [631, 214] width 46 height 28
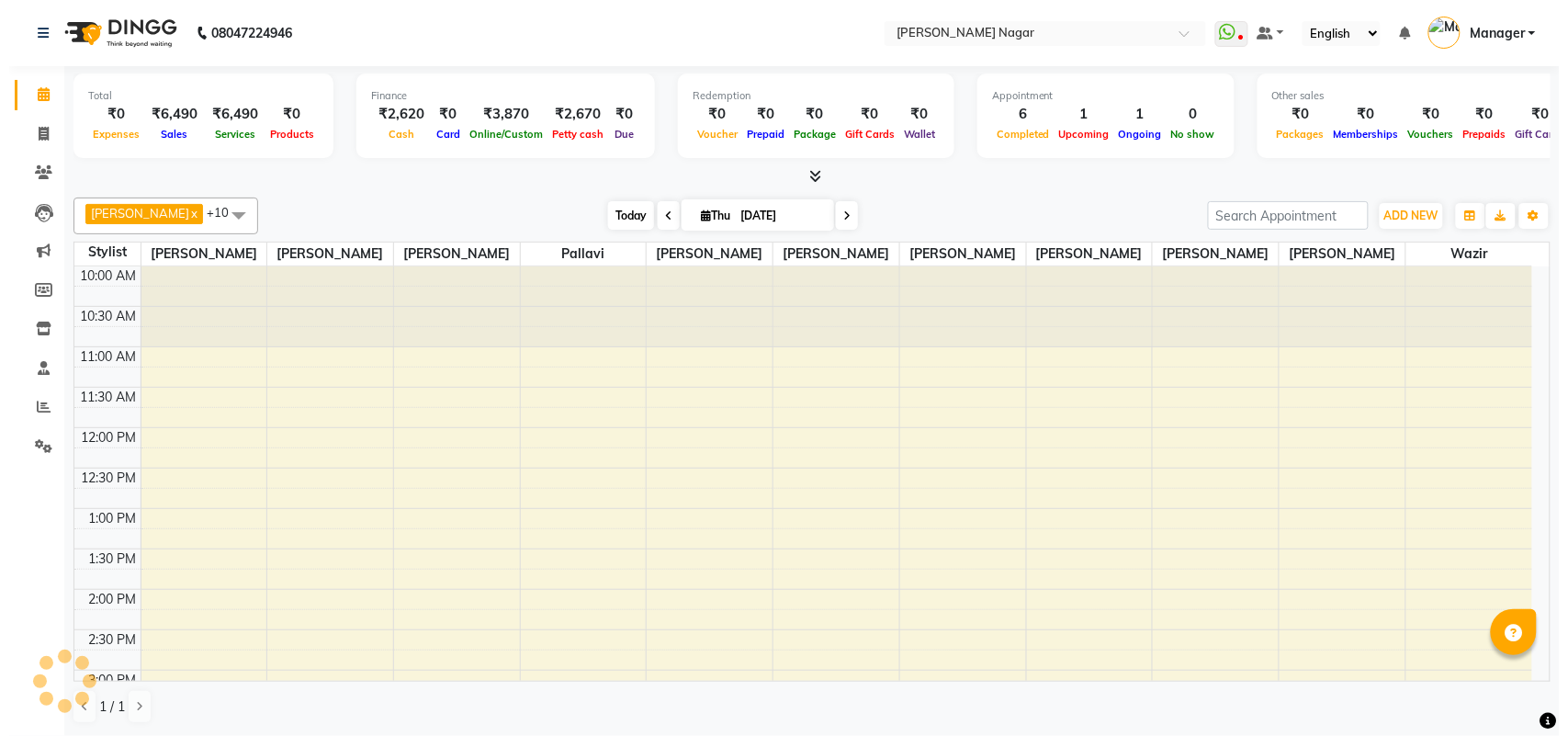
scroll to position [491, 0]
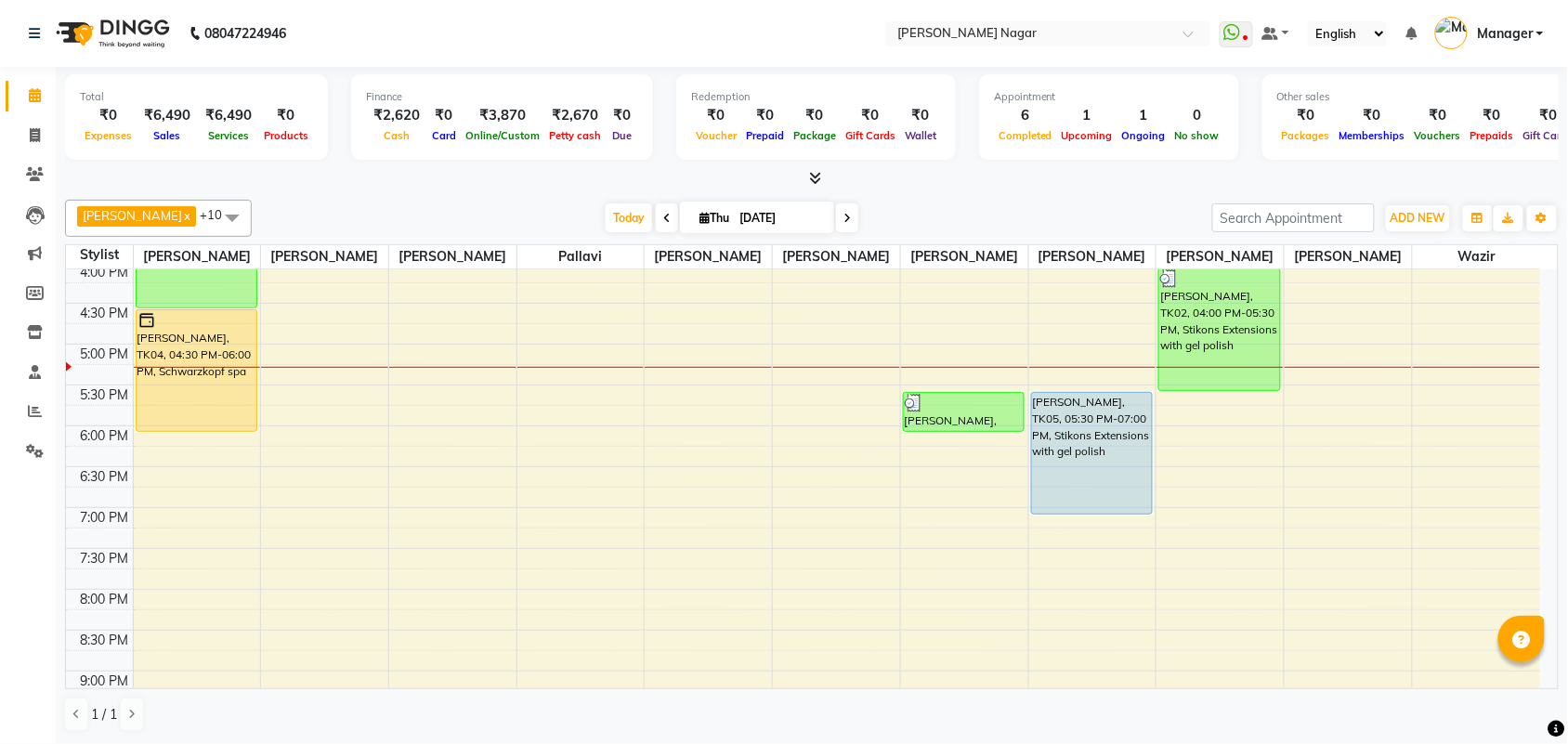
click at [1505, 26] on span "Manager" at bounding box center [1505, 34] width 56 height 20
click at [1457, 138] on link "Sign out" at bounding box center [1449, 133] width 170 height 29
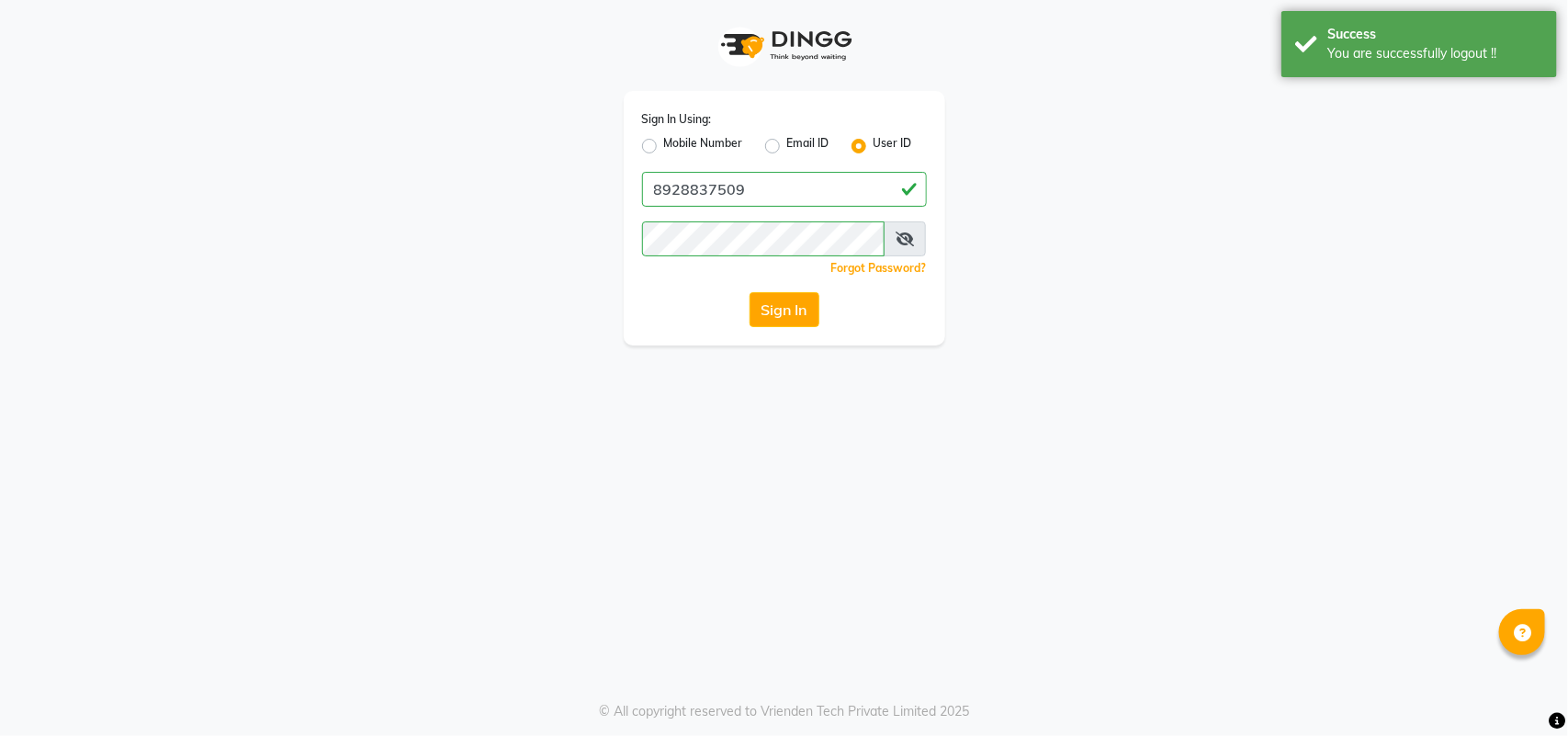
click at [701, 147] on label "Mobile Number" at bounding box center [704, 146] width 79 height 22
click at [676, 147] on input "Mobile Number" at bounding box center [670, 141] width 12 height 12
radio input "true"
radio input "false"
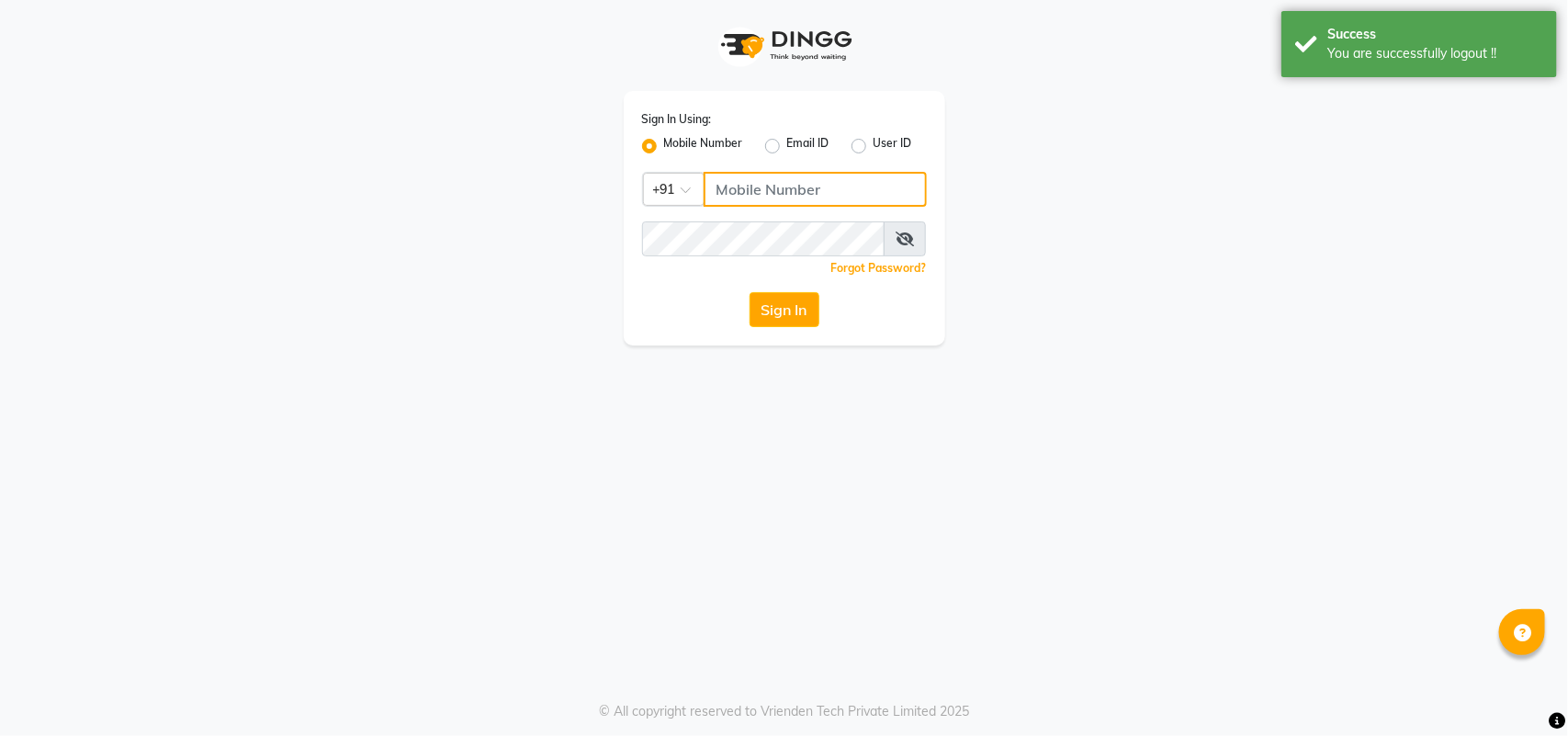
click at [774, 182] on input "Username" at bounding box center [815, 189] width 223 height 35
click at [873, 145] on label "User ID" at bounding box center [893, 146] width 39 height 22
click at [873, 145] on input "User ID" at bounding box center [879, 141] width 12 height 12
radio input "true"
radio input "false"
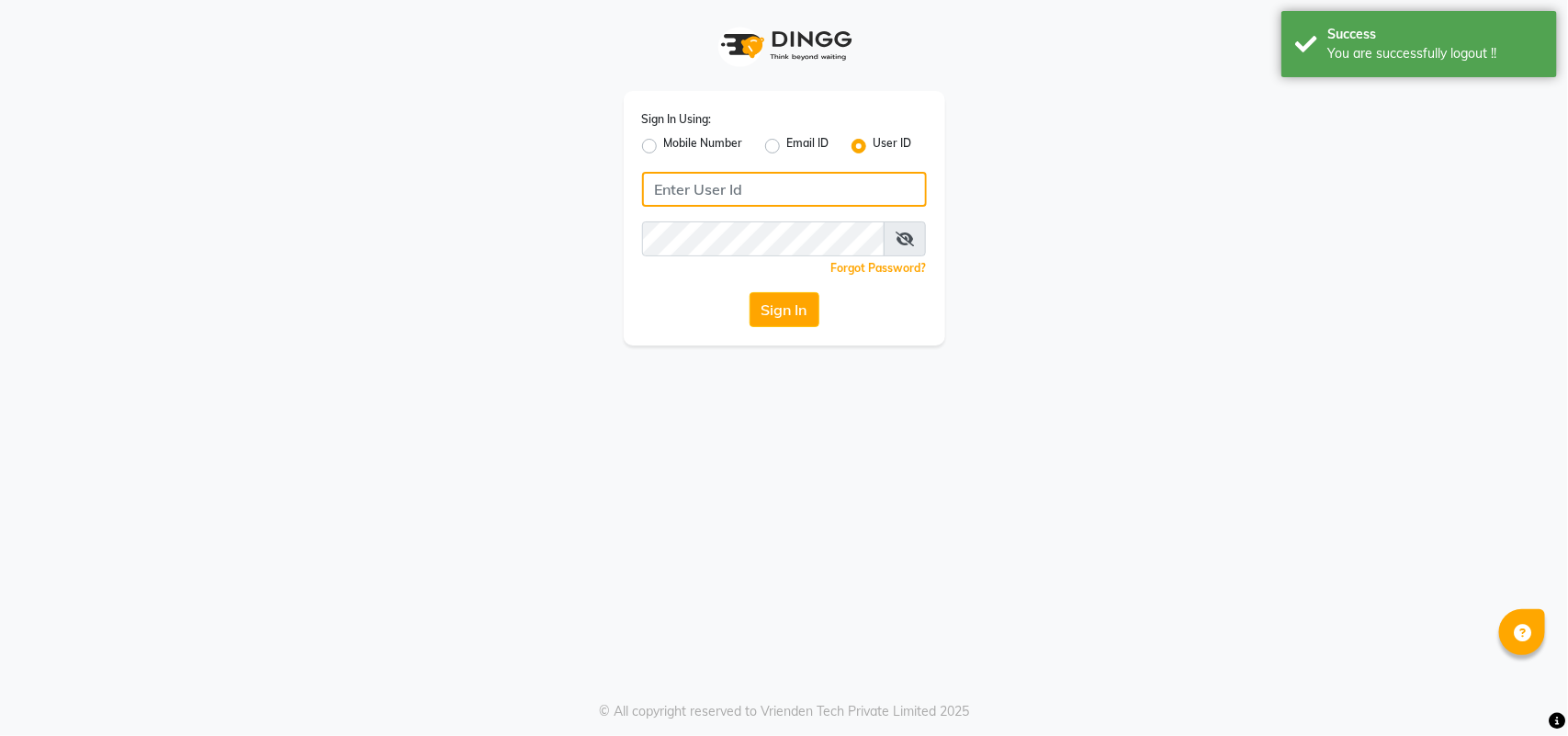
click at [871, 189] on input "Username" at bounding box center [784, 189] width 285 height 35
type input "bbold"
click at [504, 272] on div "Sign In Using: Mobile Number Email ID User ID bbold Remember me Forgot Password…" at bounding box center [784, 173] width 1048 height 345
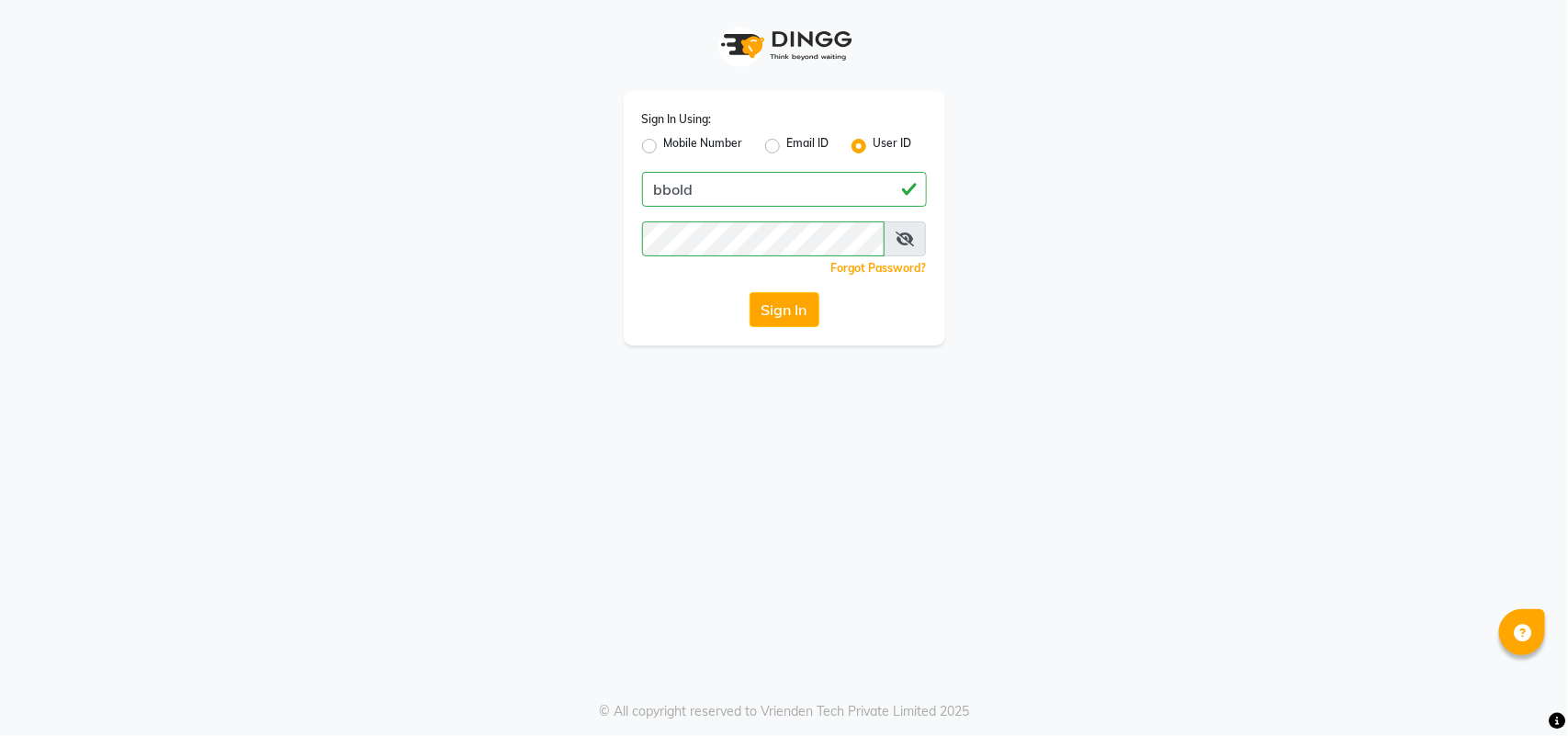
click at [664, 269] on div "Forgot Password?" at bounding box center [784, 268] width 285 height 19
click at [813, 308] on button "Sign In" at bounding box center [784, 310] width 70 height 35
